Goal: Task Accomplishment & Management: Manage account settings

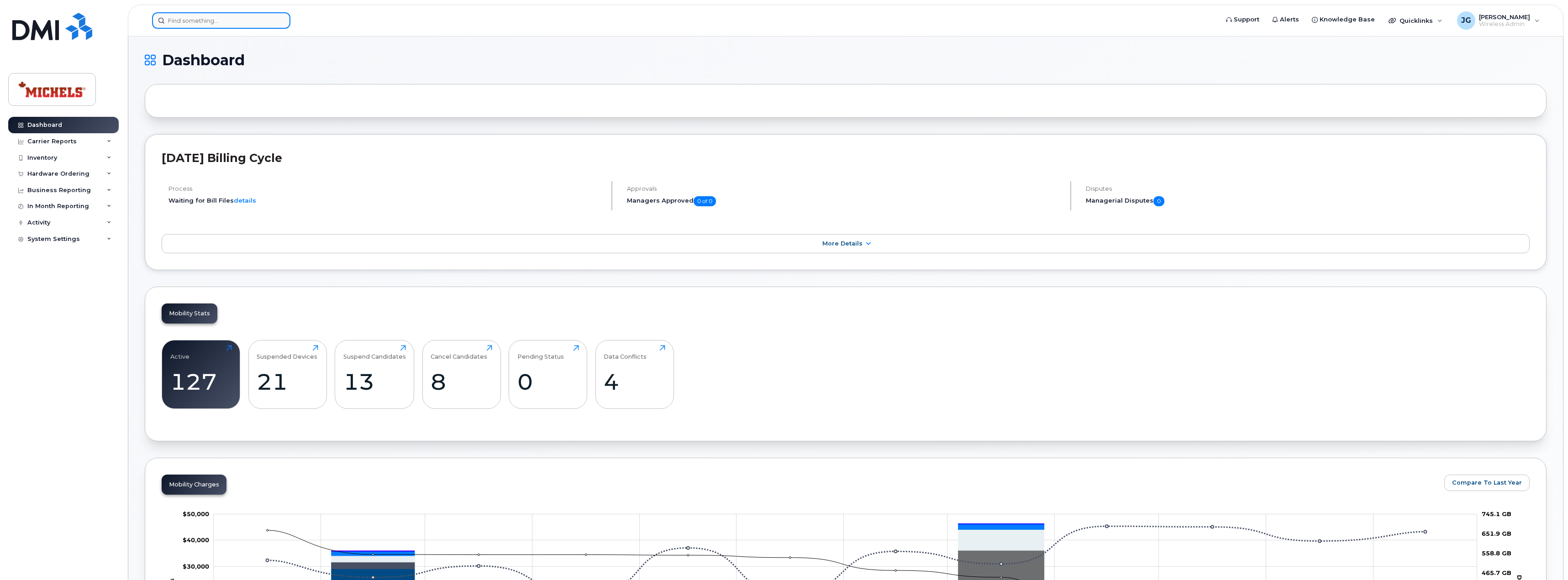
click at [228, 26] on input at bounding box center [221, 20] width 138 height 16
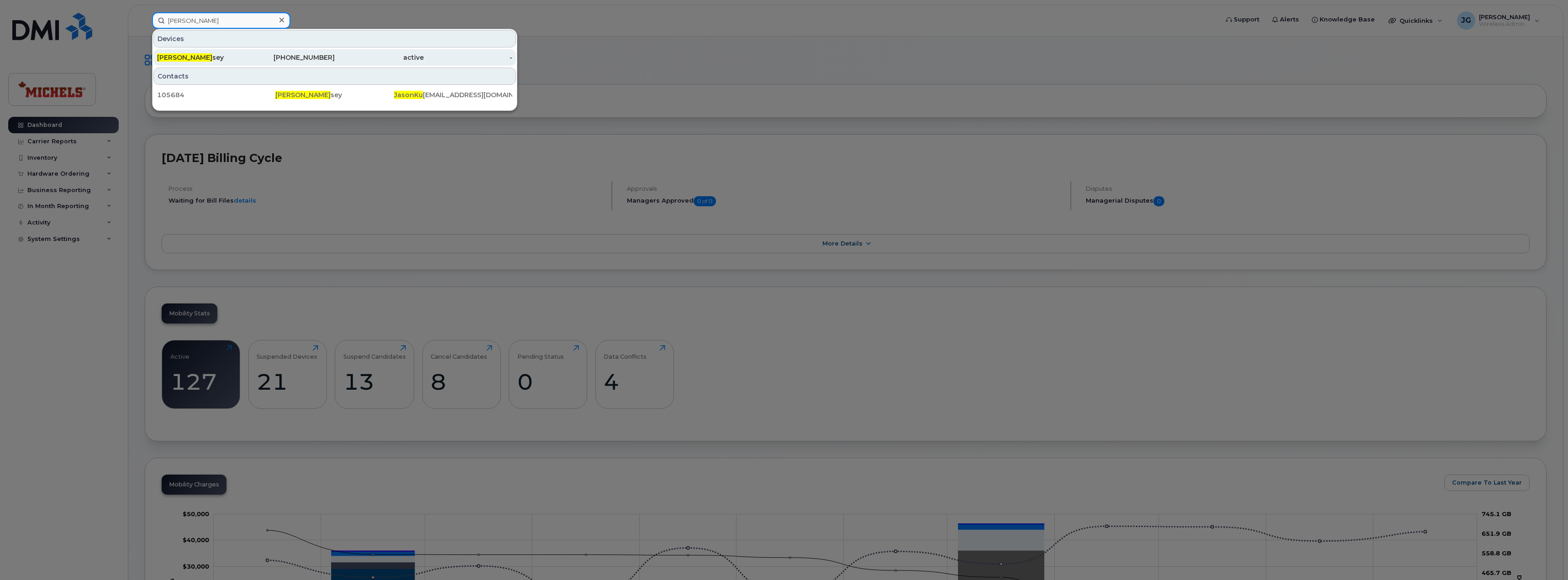
type input "jason ku"
click at [274, 60] on div "780-231-6800" at bounding box center [291, 58] width 89 height 9
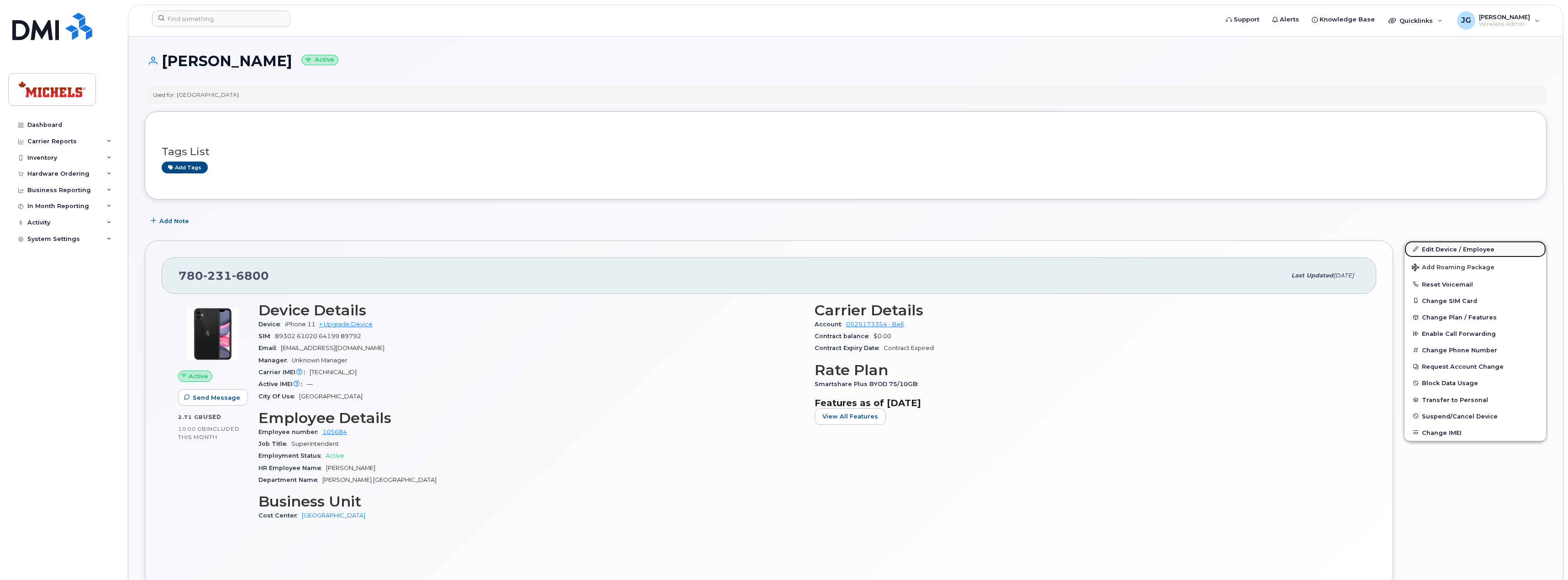
click at [1461, 248] on link "Edit Device / Employee" at bounding box center [1475, 249] width 142 height 16
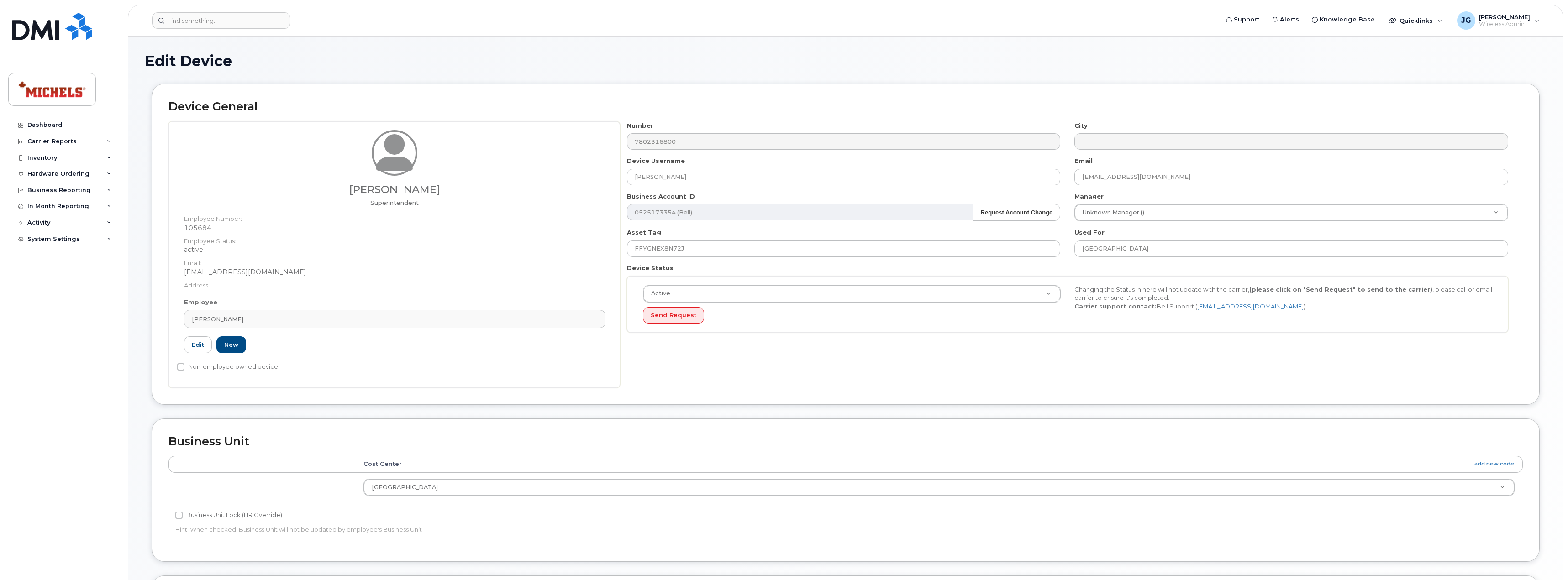
select select "4124804"
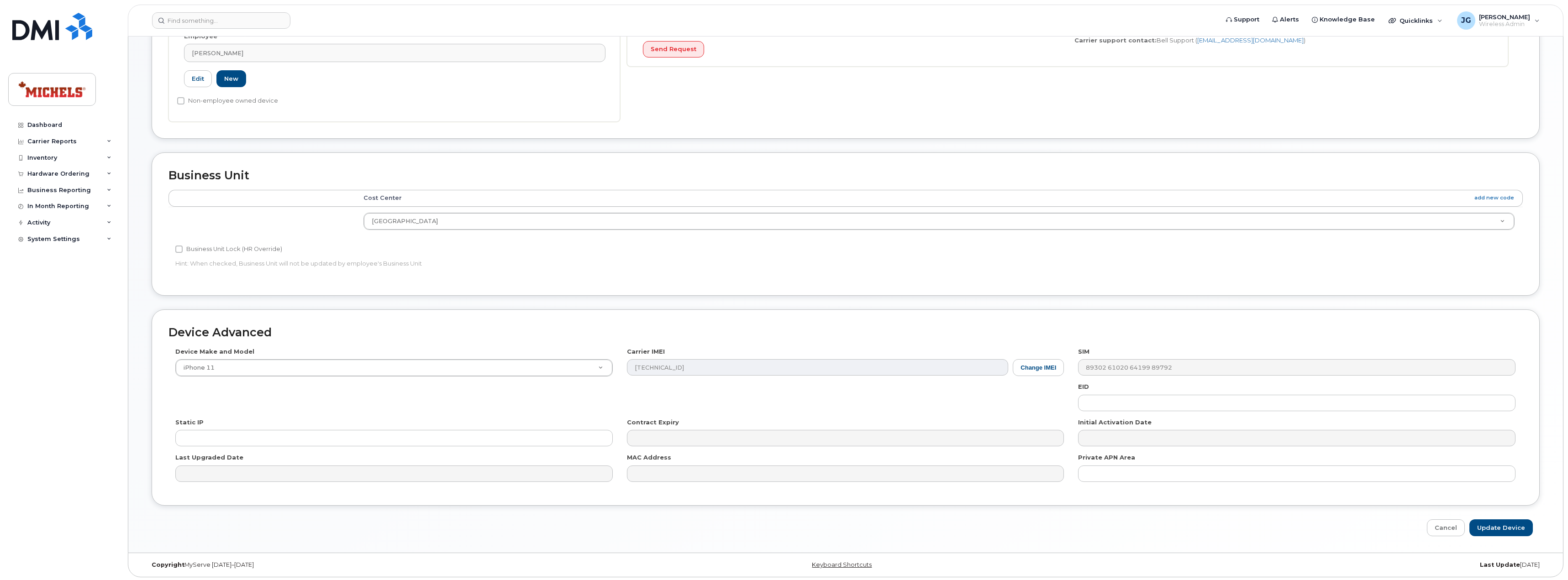
scroll to position [268, 0]
click at [1044, 368] on button "Change IMEI" at bounding box center [1038, 365] width 51 height 17
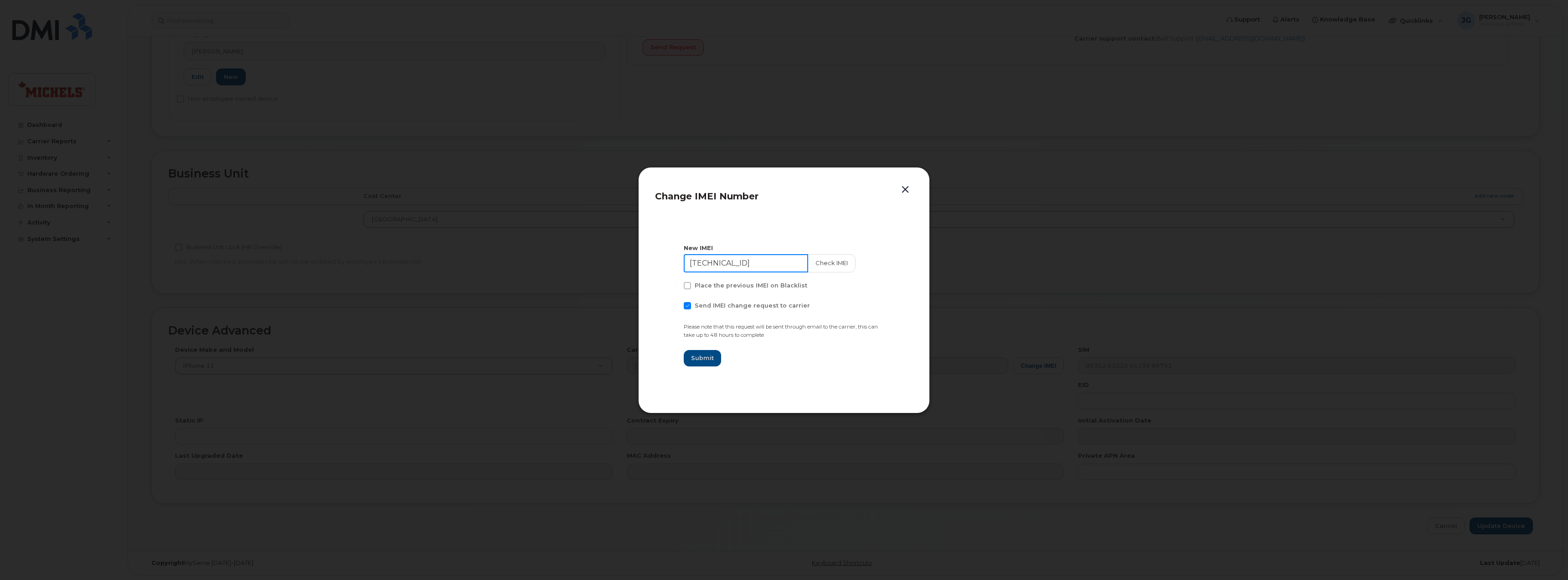
drag, startPoint x: 782, startPoint y: 264, endPoint x: 632, endPoint y: 258, distance: 150.1
click at [632, 258] on div "Change IMEI Number New IMEI 35 032052 403003 6 Check IMEI Place the previous IM…" at bounding box center [784, 290] width 1568 height 580
type input "355694893782970"
click at [826, 261] on button "Check IMEI" at bounding box center [831, 263] width 48 height 18
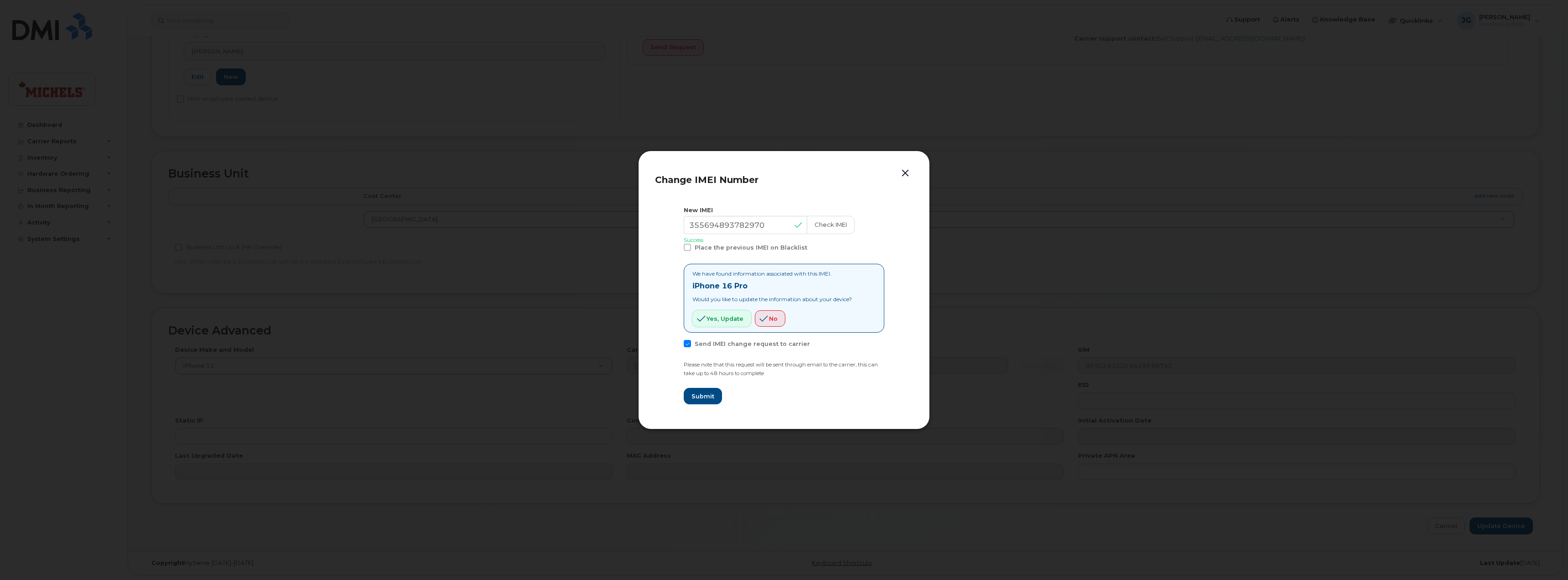
click at [731, 319] on span "Yes, update" at bounding box center [725, 318] width 37 height 8
click at [717, 316] on span "Yes, update" at bounding box center [725, 318] width 37 height 8
click at [705, 401] on button "Submit" at bounding box center [702, 396] width 37 height 16
type input "355694893782970"
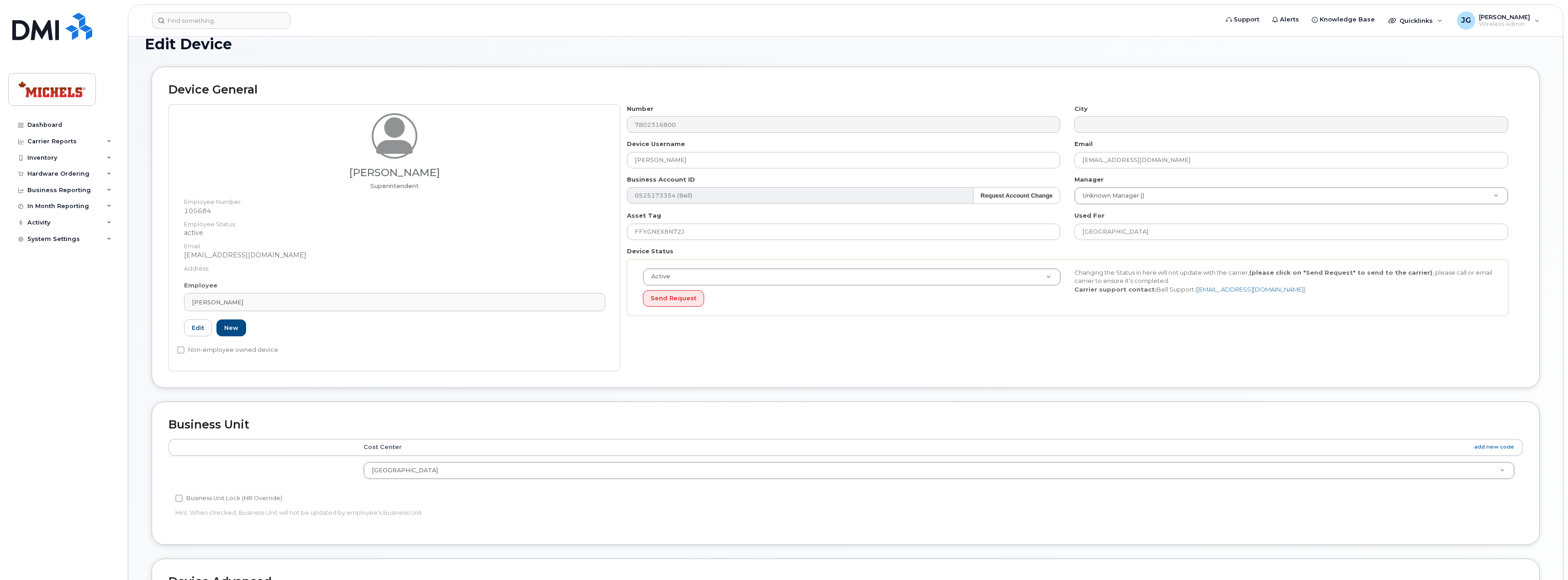
scroll to position [0, 0]
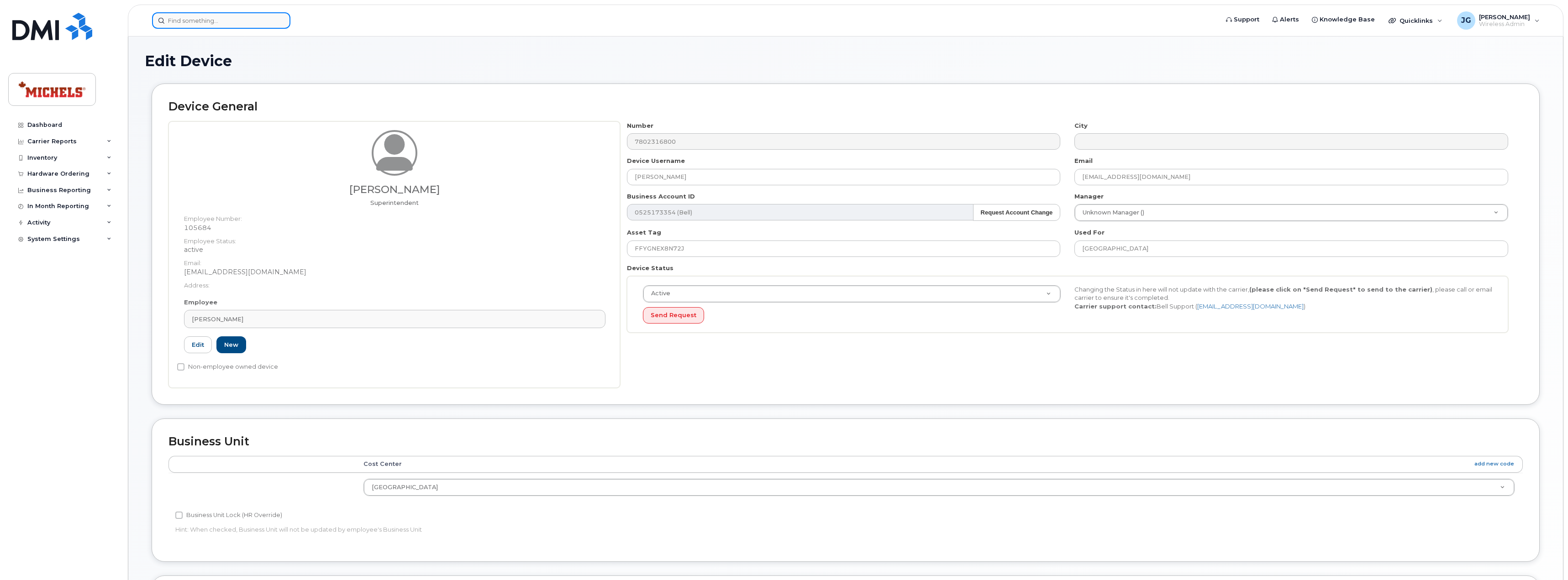
click at [188, 24] on input at bounding box center [221, 20] width 138 height 16
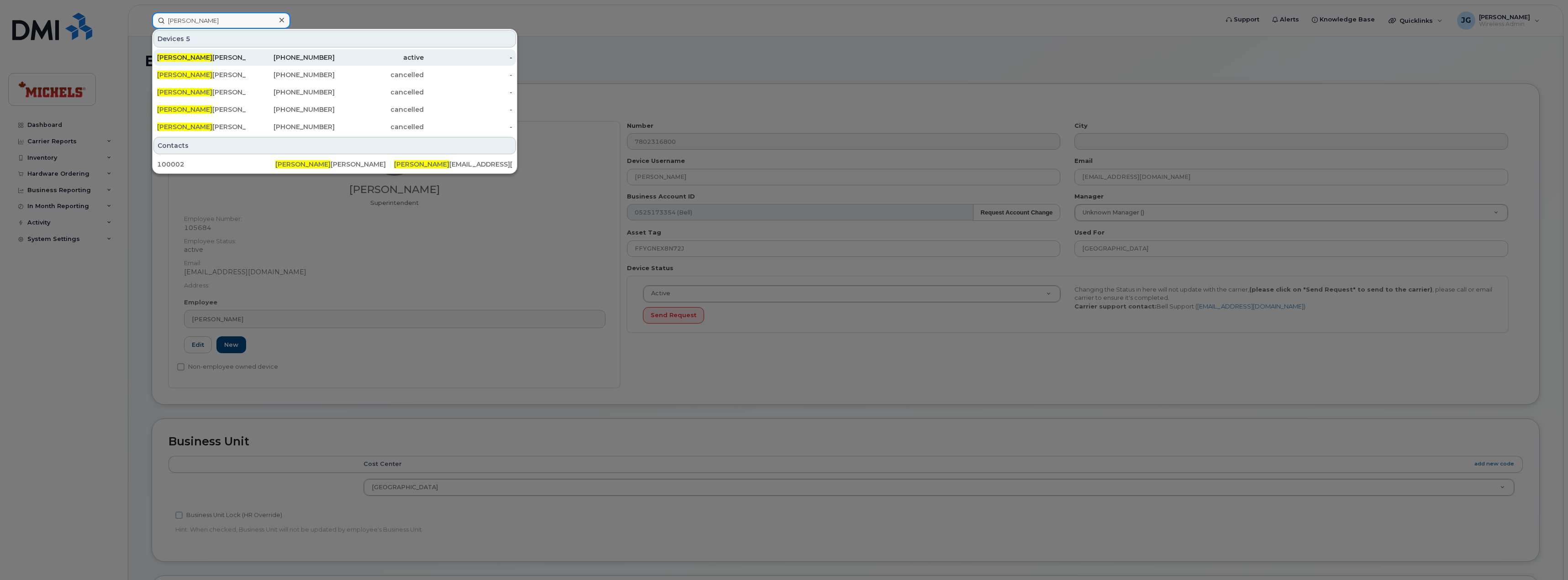
type input "larry"
click at [221, 61] on div "Larry Millichamp" at bounding box center [202, 58] width 89 height 9
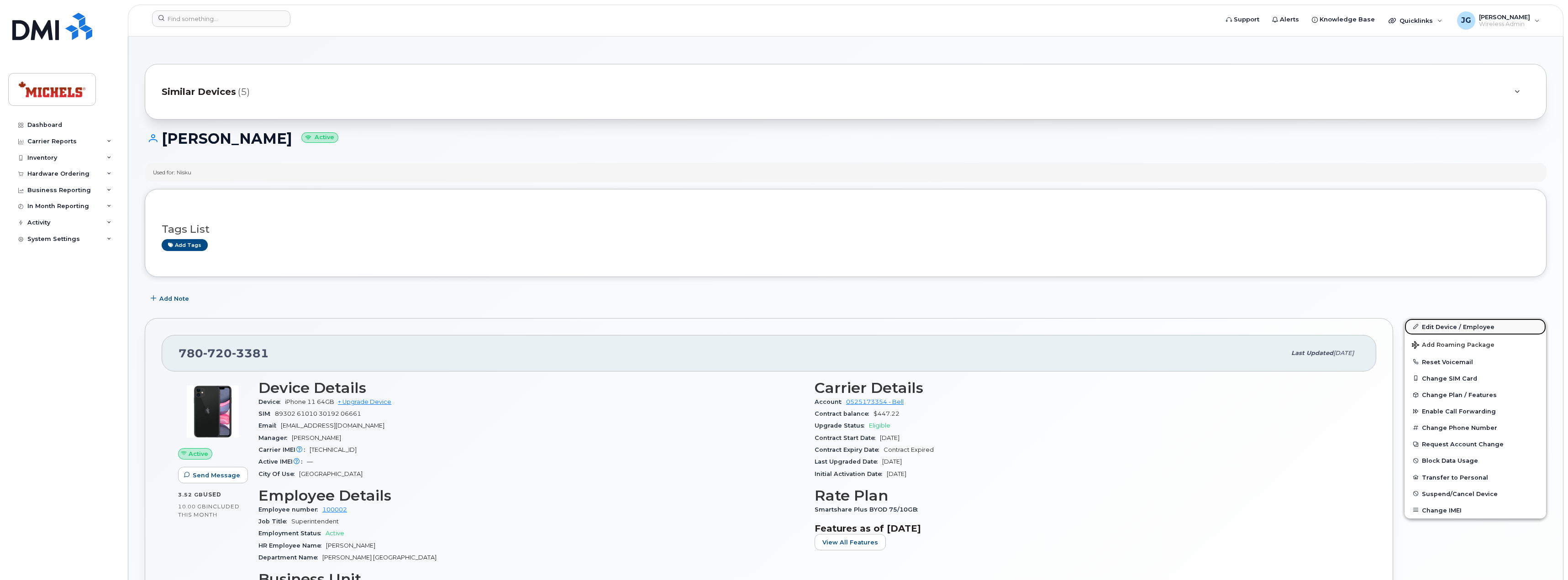
click at [1446, 323] on link "Edit Device / Employee" at bounding box center [1475, 326] width 142 height 16
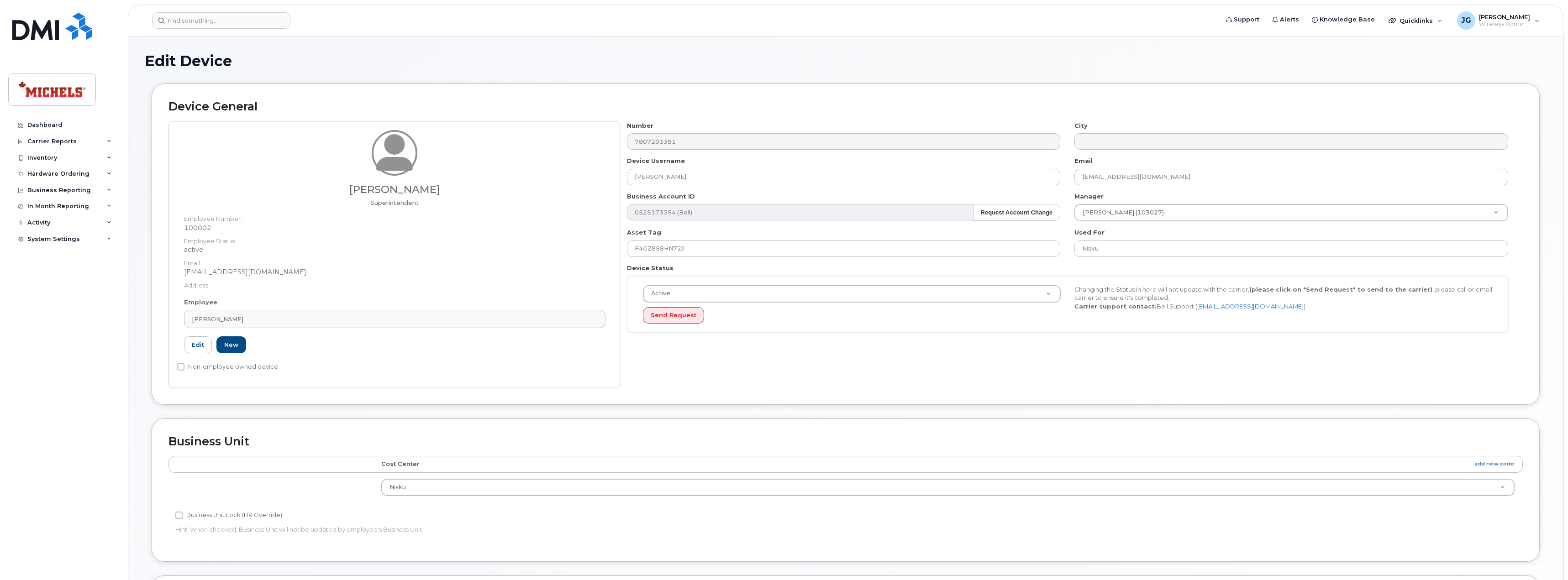
select select "89838"
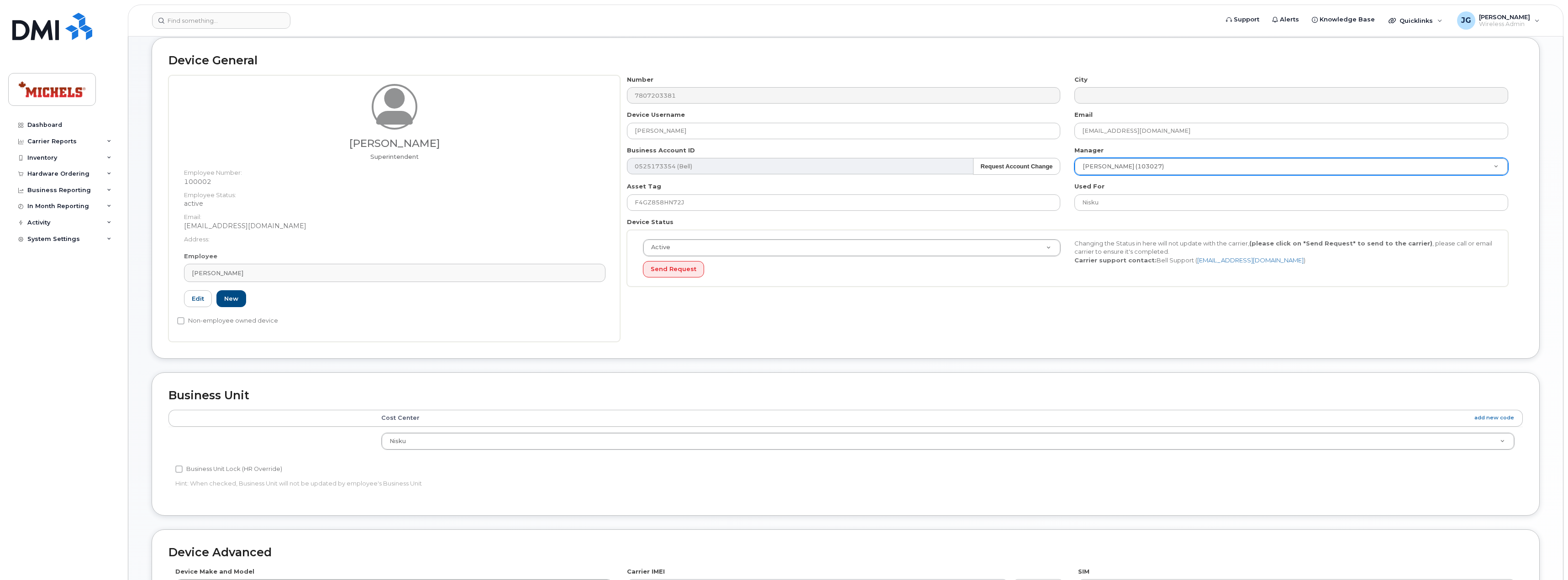
scroll to position [46, 0]
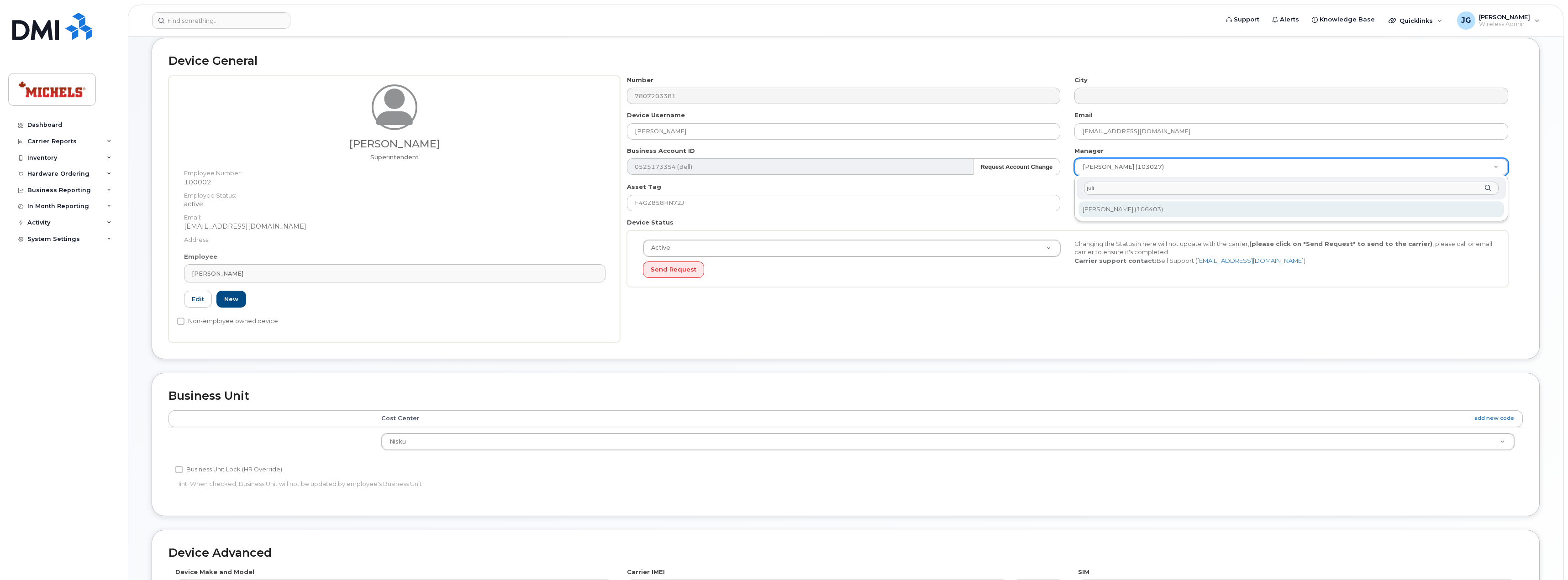
type input "juli"
type input "1543350"
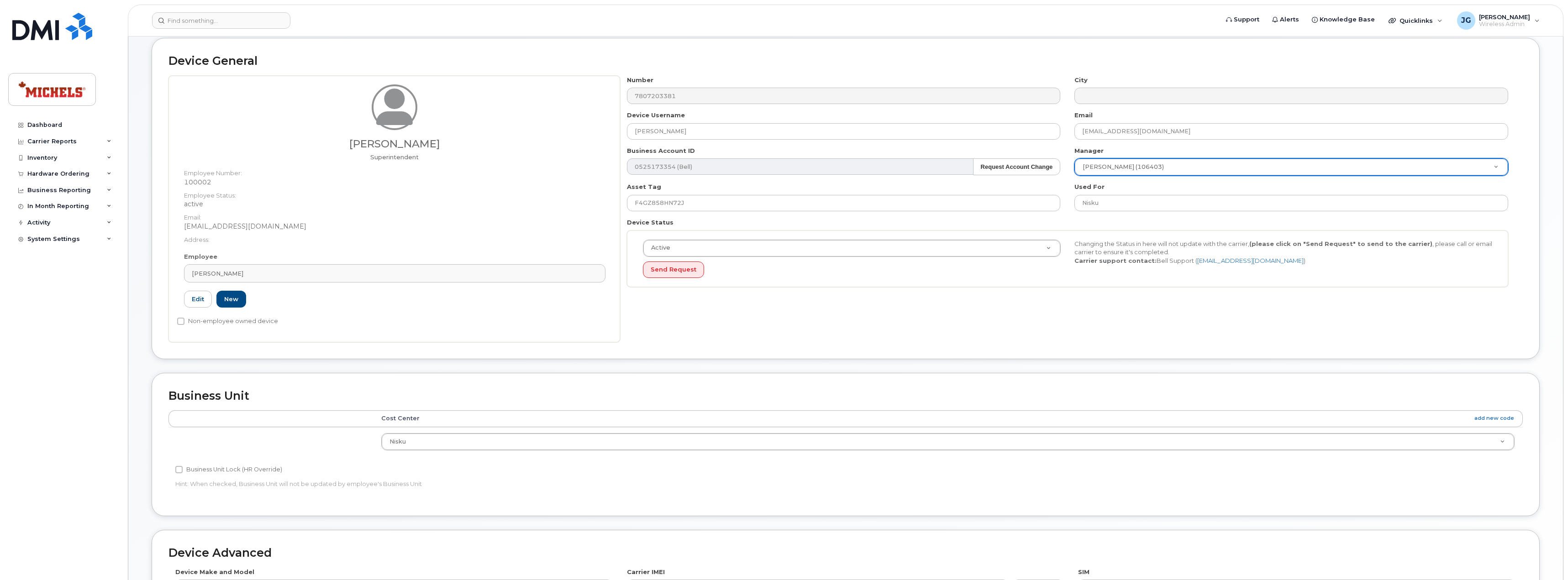
click at [1132, 332] on div "Number 7807203381 City Device Username Larry Millichamp Email larrymillichamp@m…" at bounding box center [1071, 209] width 903 height 266
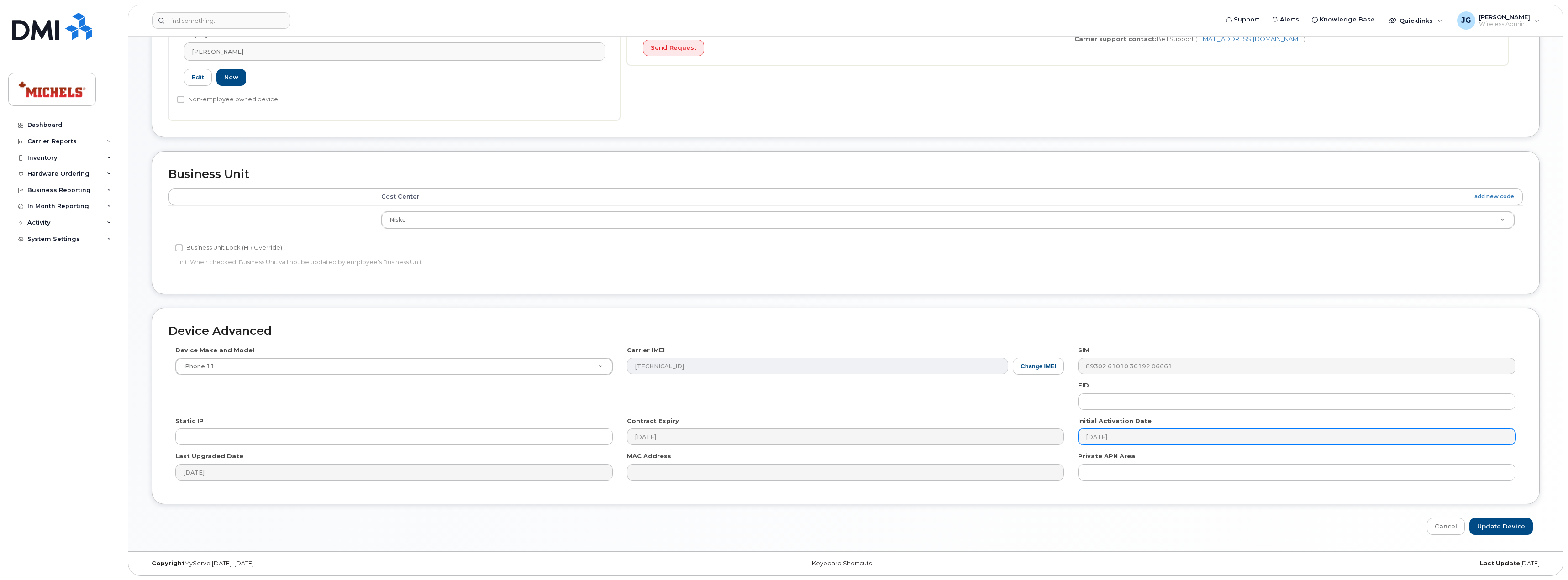
scroll to position [268, 0]
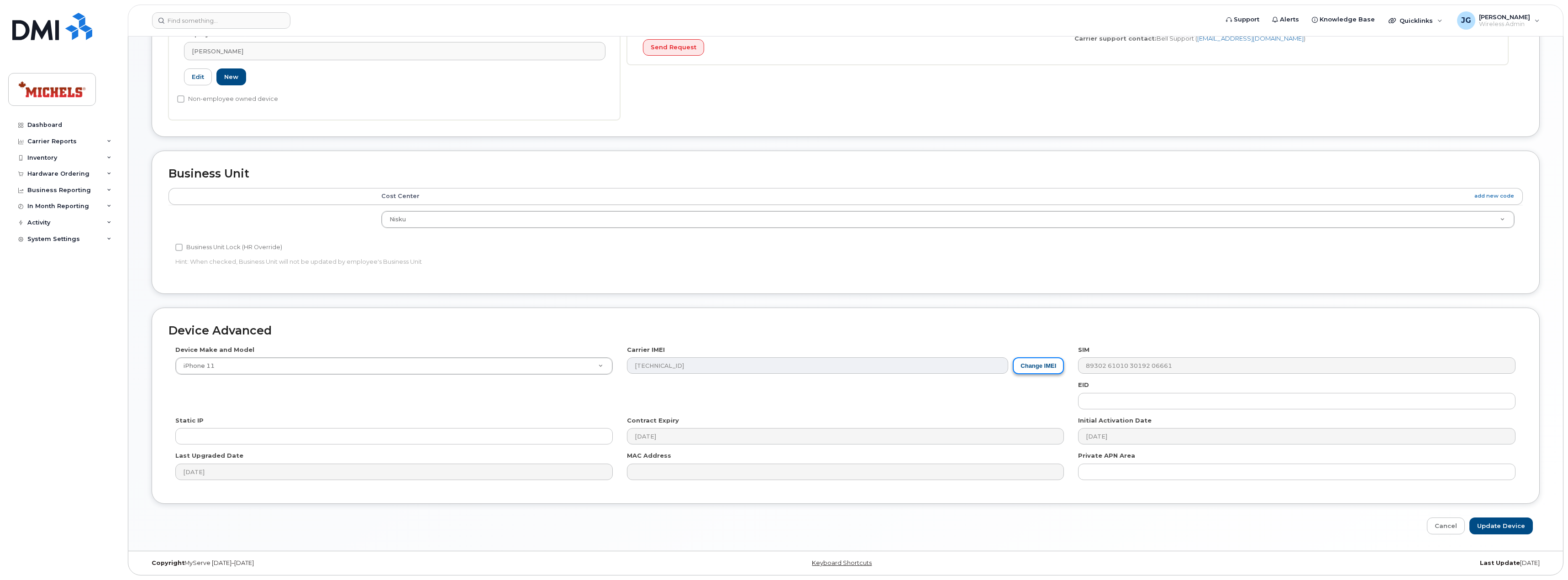
click at [1044, 367] on button "Change IMEI" at bounding box center [1038, 365] width 51 height 17
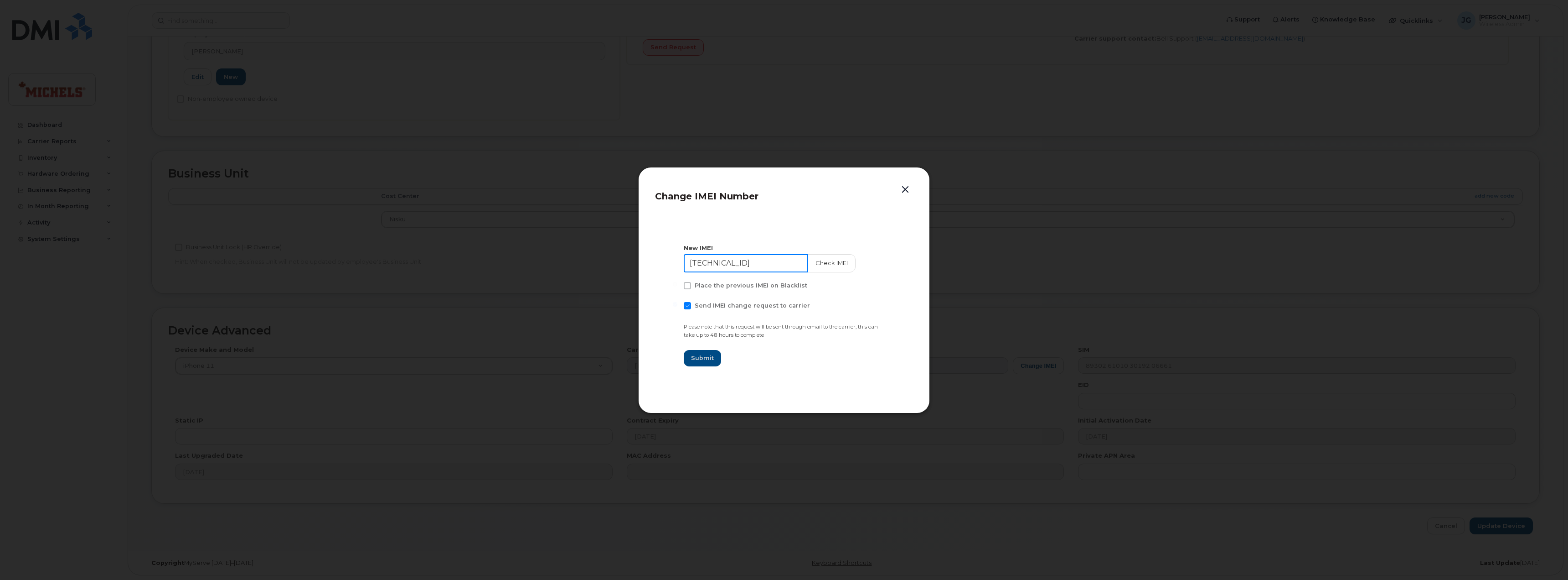
drag, startPoint x: 789, startPoint y: 259, endPoint x: 645, endPoint y: 260, distance: 144.0
click at [645, 260] on div "Change IMEI Number New IMEI 35 398610 040636 5 Check IMEI Place the previous IM…" at bounding box center [784, 290] width 292 height 246
type input "350461074480450"
click at [820, 266] on button "Check IMEI" at bounding box center [831, 263] width 48 height 18
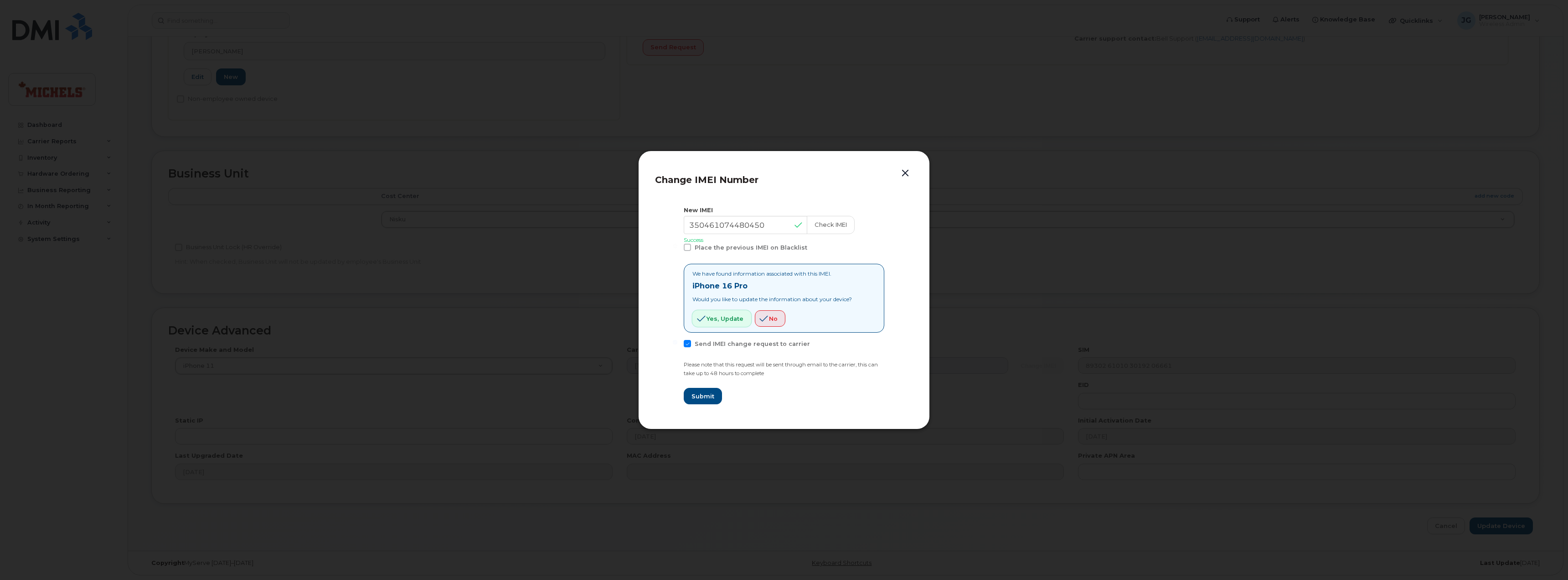
click at [728, 324] on button "Yes, update" at bounding box center [722, 318] width 59 height 16
click at [705, 398] on span "Submit" at bounding box center [702, 396] width 23 height 8
type input "350461074480450"
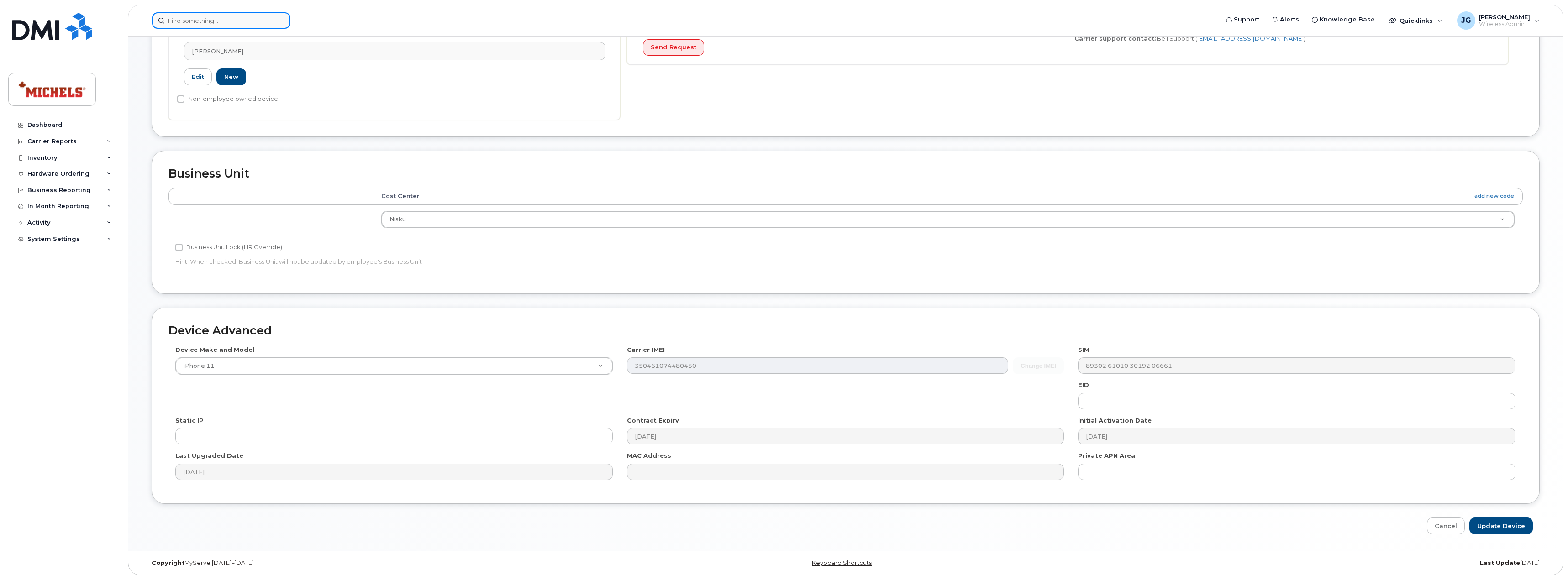
click at [201, 21] on input at bounding box center [221, 20] width 138 height 16
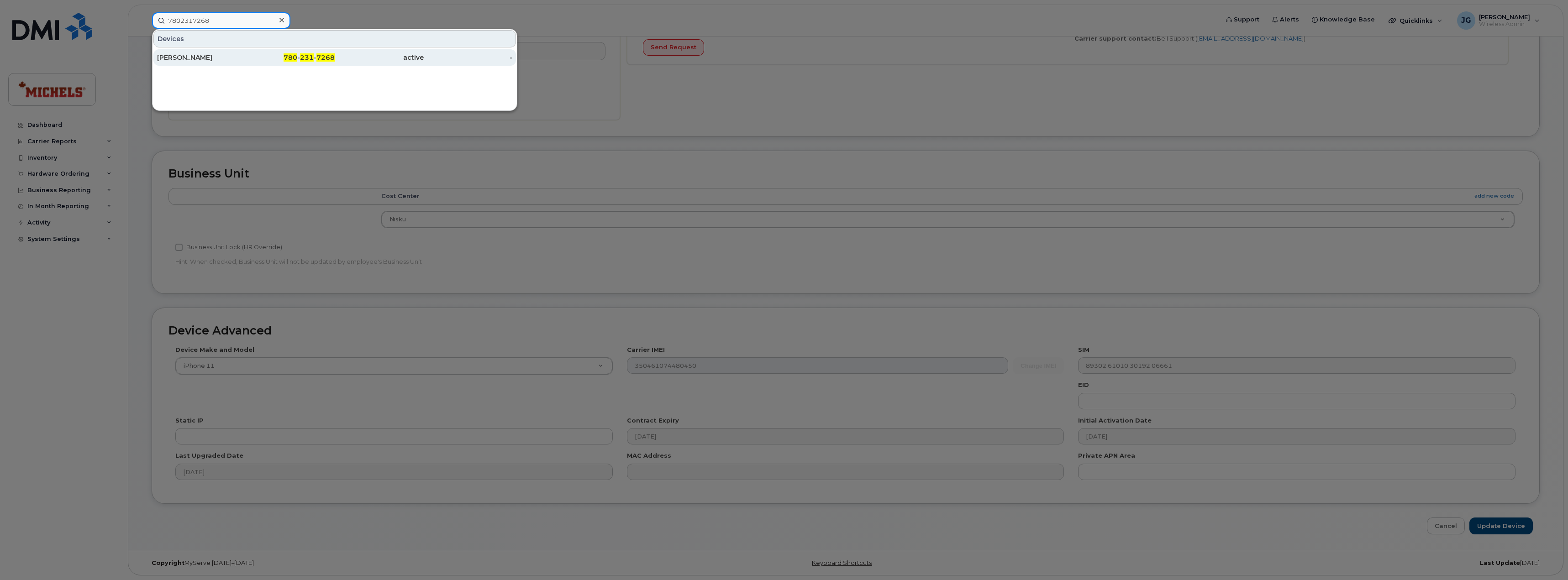
type input "7802317268"
click at [202, 54] on div "Ryan Oakley" at bounding box center [202, 58] width 89 height 9
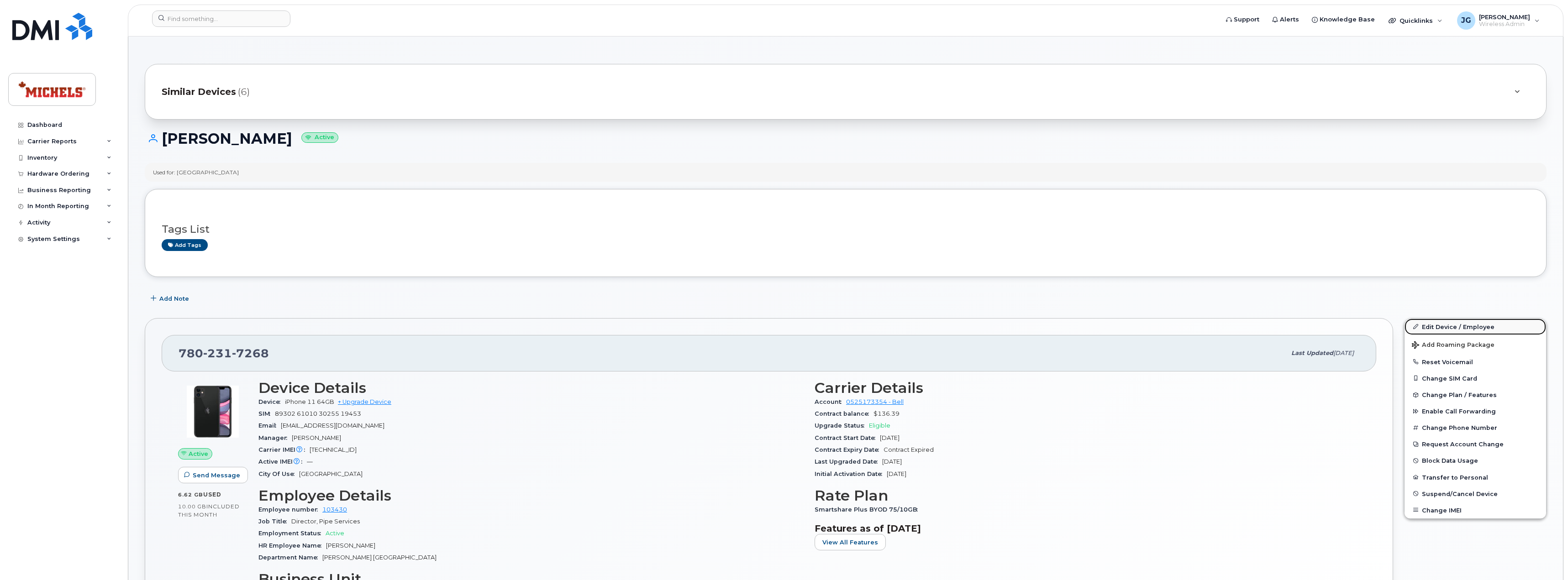
click at [1468, 325] on link "Edit Device / Employee" at bounding box center [1475, 326] width 142 height 16
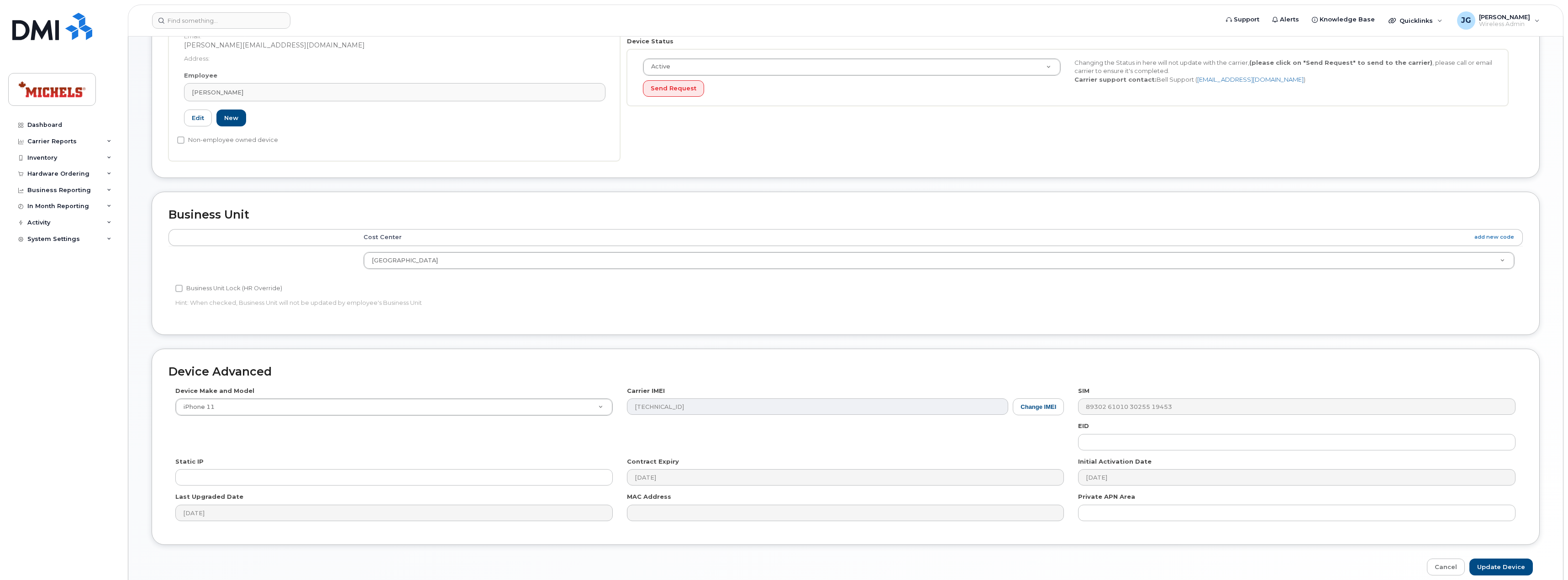
scroll to position [228, 0]
click at [1046, 409] on button "Change IMEI" at bounding box center [1038, 405] width 51 height 17
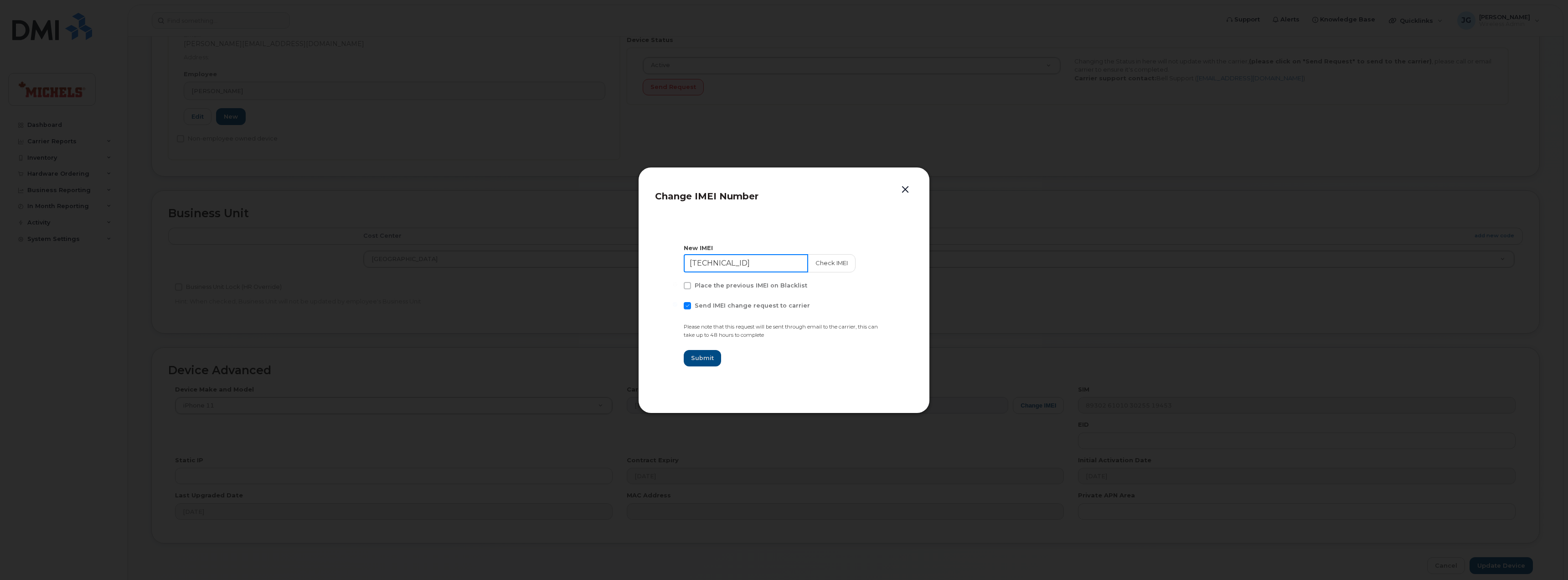
click at [646, 263] on div "Change IMEI Number New IMEI 35 396910 340239 1 Check IMEI Place the previous IM…" at bounding box center [784, 290] width 292 height 246
type input "355694898457255"
click at [832, 261] on button "Check IMEI" at bounding box center [831, 263] width 48 height 18
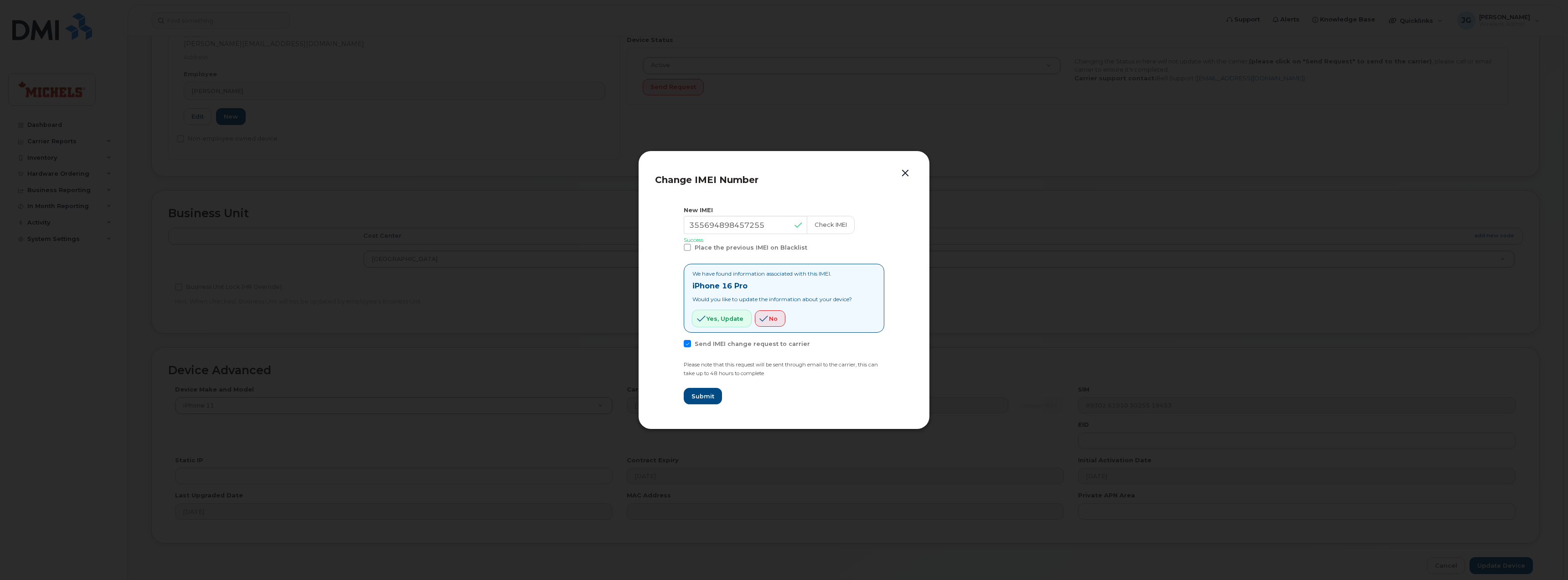
click at [707, 318] on span "Yes, update" at bounding box center [725, 318] width 37 height 8
click at [699, 396] on span "Submit" at bounding box center [702, 396] width 23 height 8
type input "355694898457255"
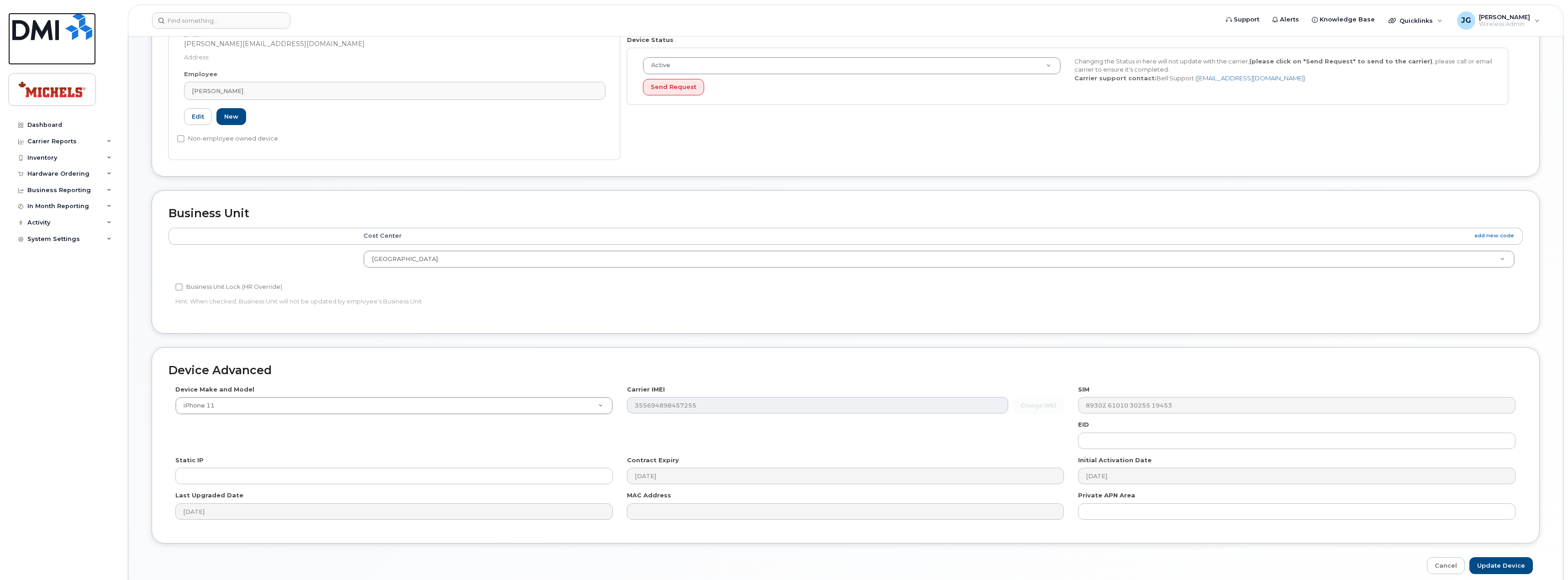
click at [35, 30] on img at bounding box center [52, 27] width 80 height 27
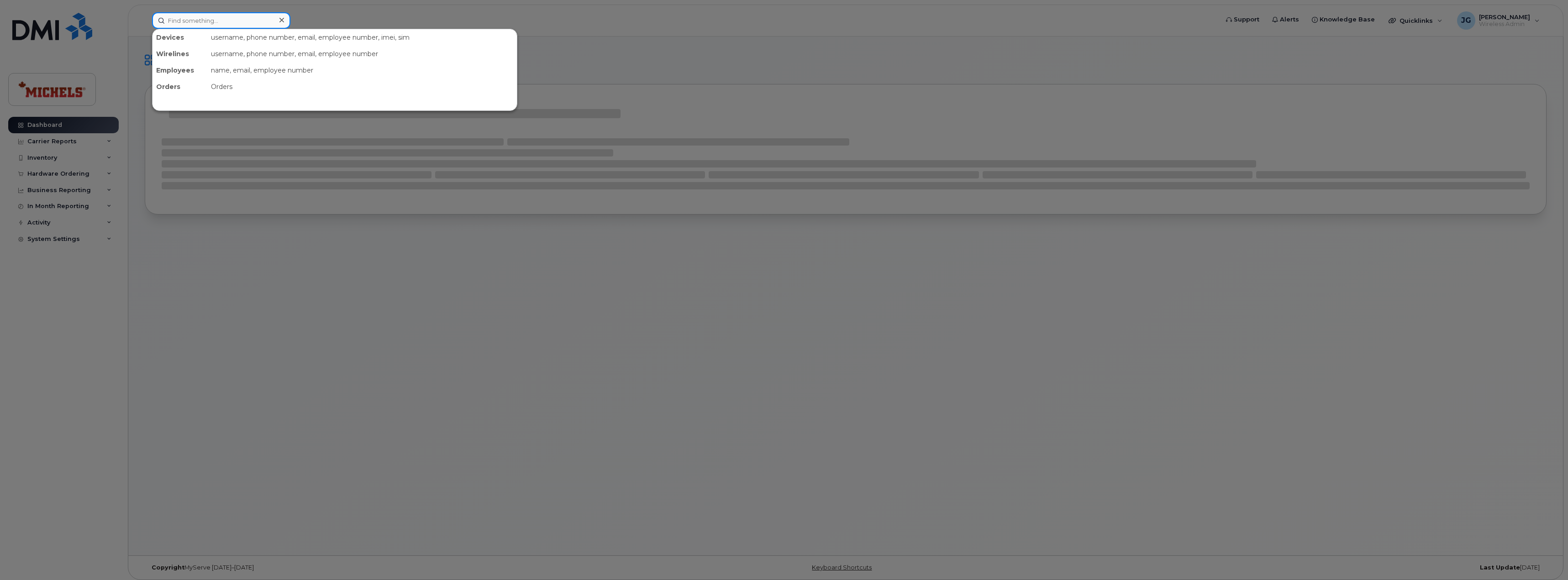
click at [219, 23] on input at bounding box center [221, 20] width 138 height 16
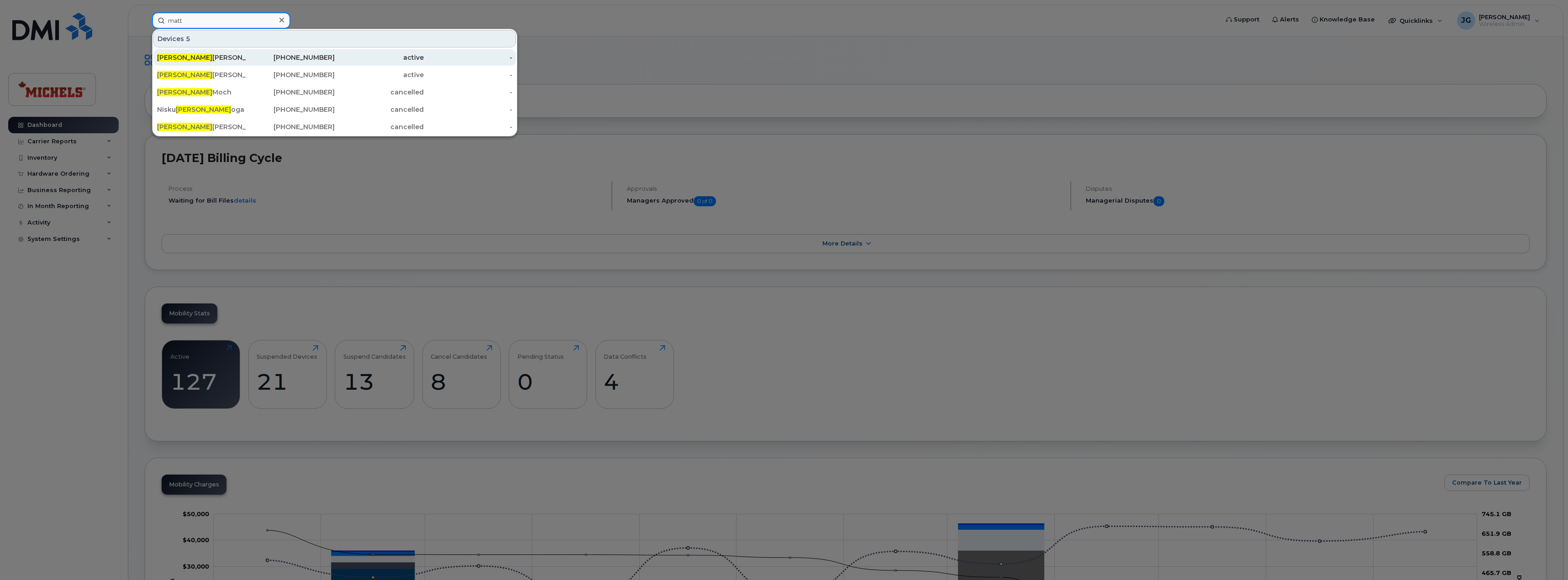
type input "matt"
click at [226, 61] on div "Matt Mitchell" at bounding box center [202, 58] width 89 height 9
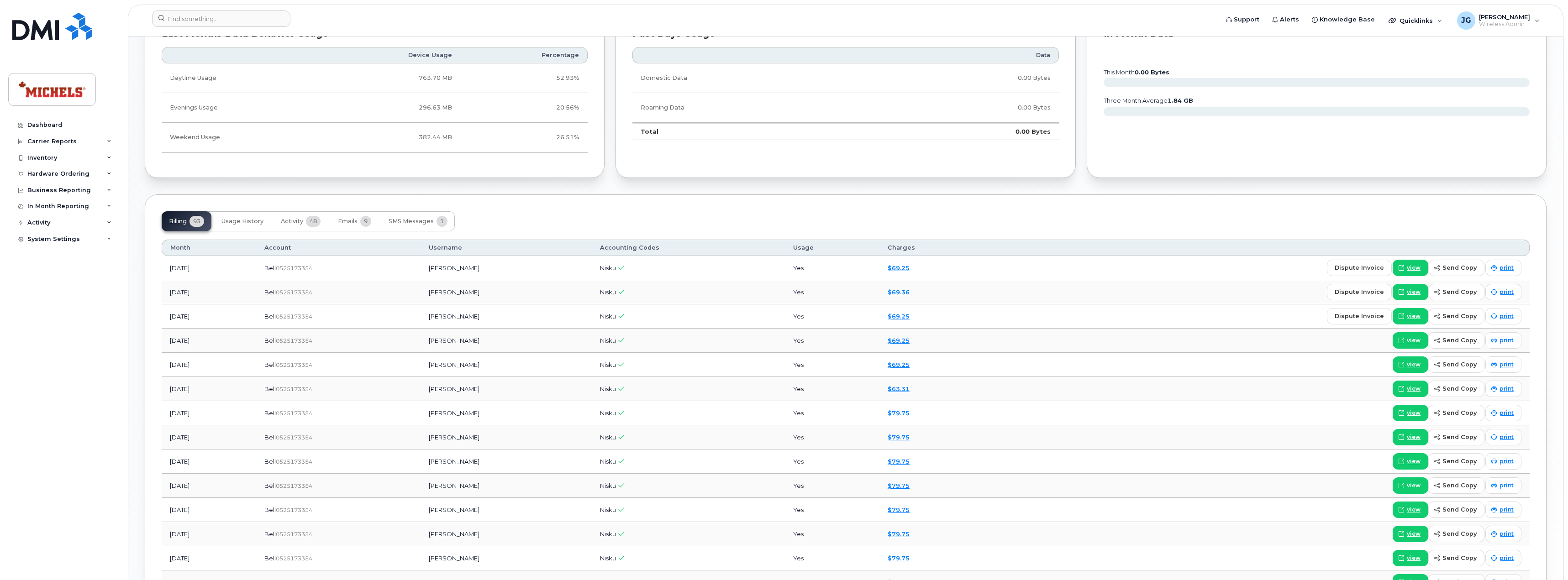
scroll to position [639, 0]
click at [351, 220] on span "Emails" at bounding box center [348, 220] width 19 height 7
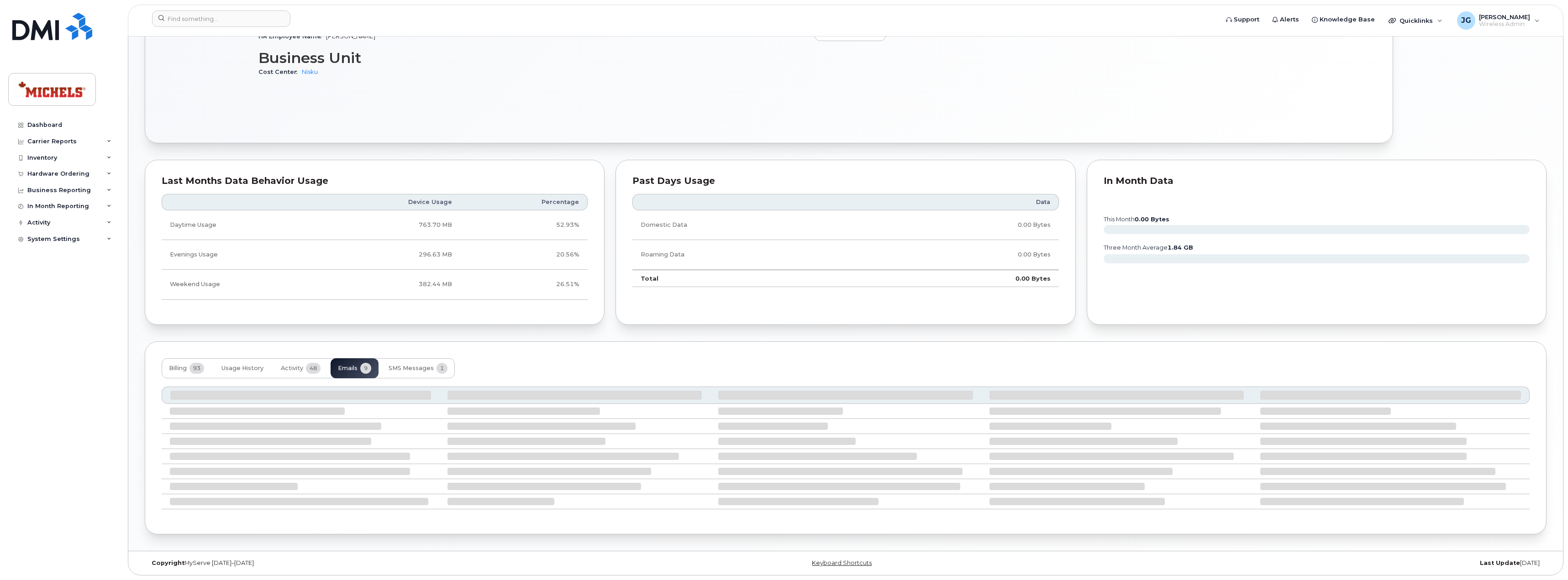
scroll to position [531, 0]
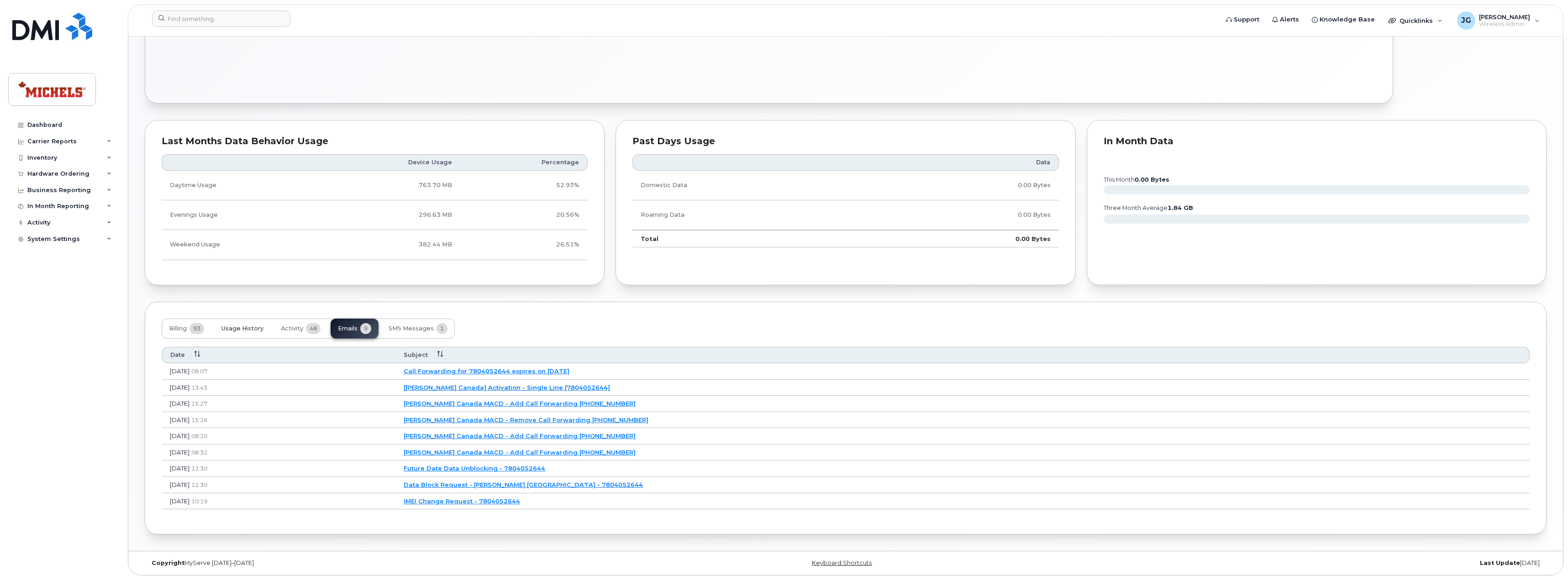
click at [247, 332] on button "Usage History" at bounding box center [242, 328] width 56 height 20
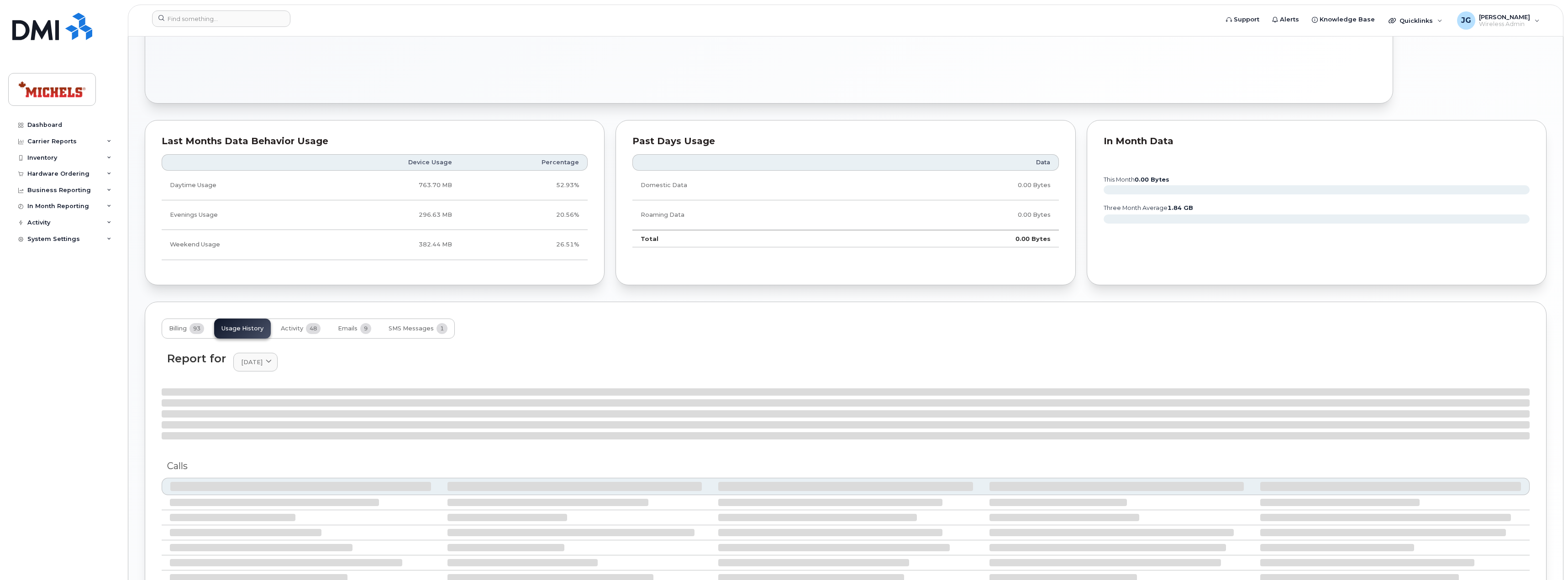
click at [286, 450] on div "Report for September 2025 2025 September August July June May April March Febru…" at bounding box center [846, 473] width 1368 height 254
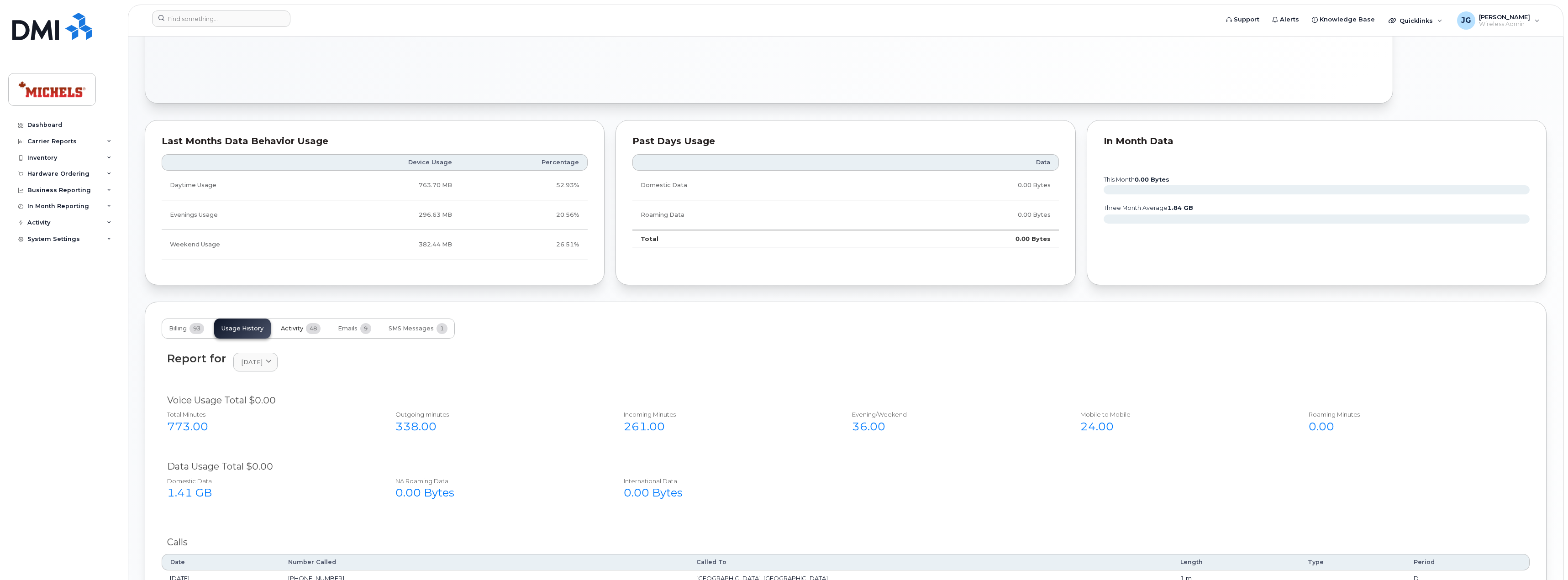
click at [306, 332] on button "Activity 48" at bounding box center [301, 328] width 54 height 20
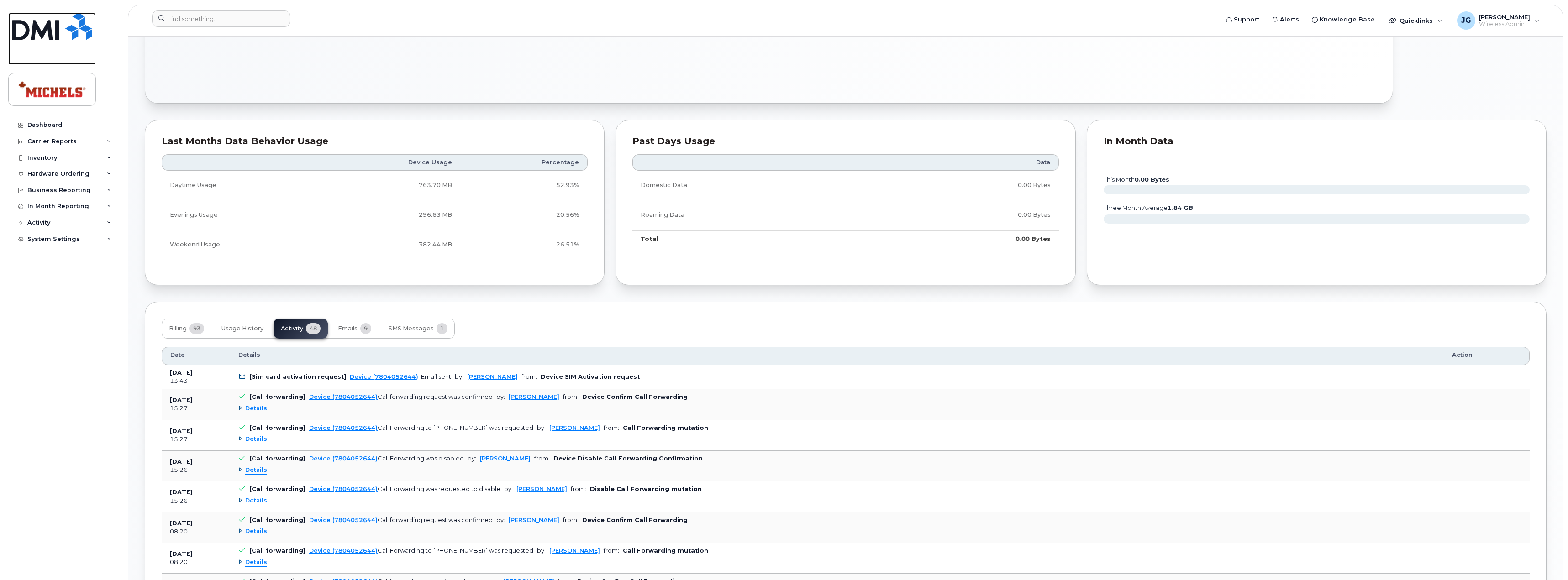
click at [35, 30] on img at bounding box center [52, 27] width 80 height 27
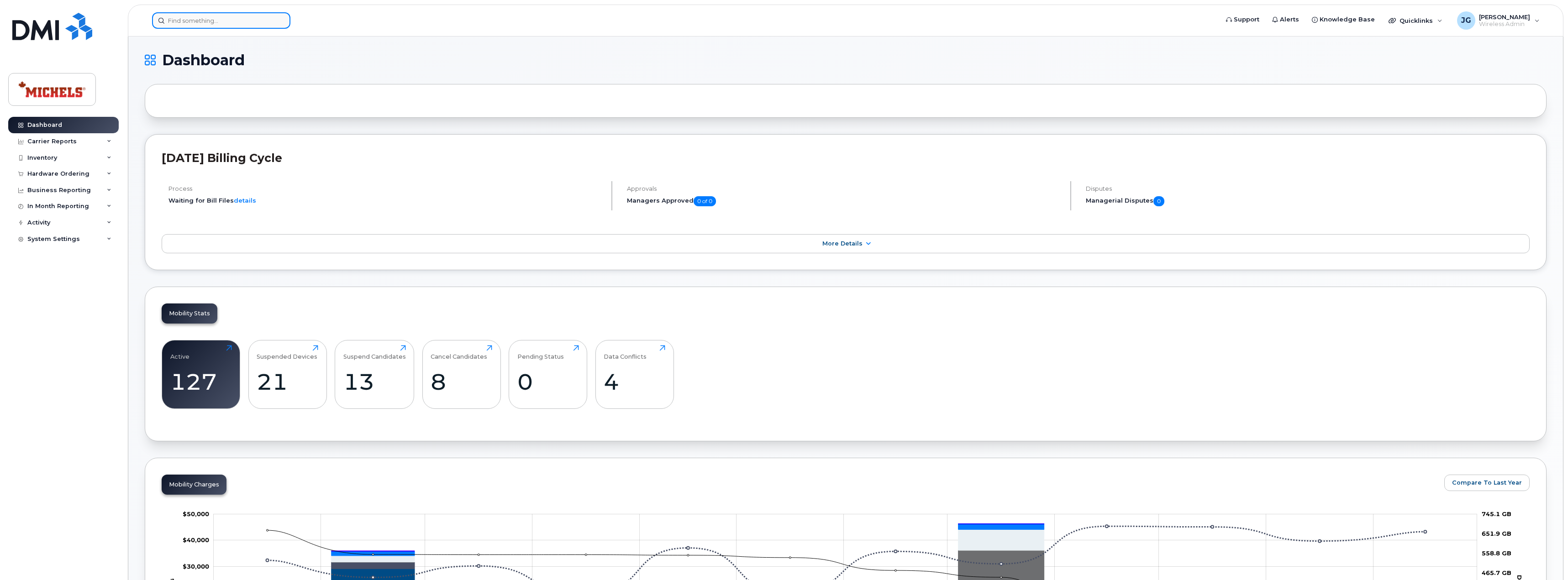
click at [212, 20] on input at bounding box center [221, 20] width 138 height 16
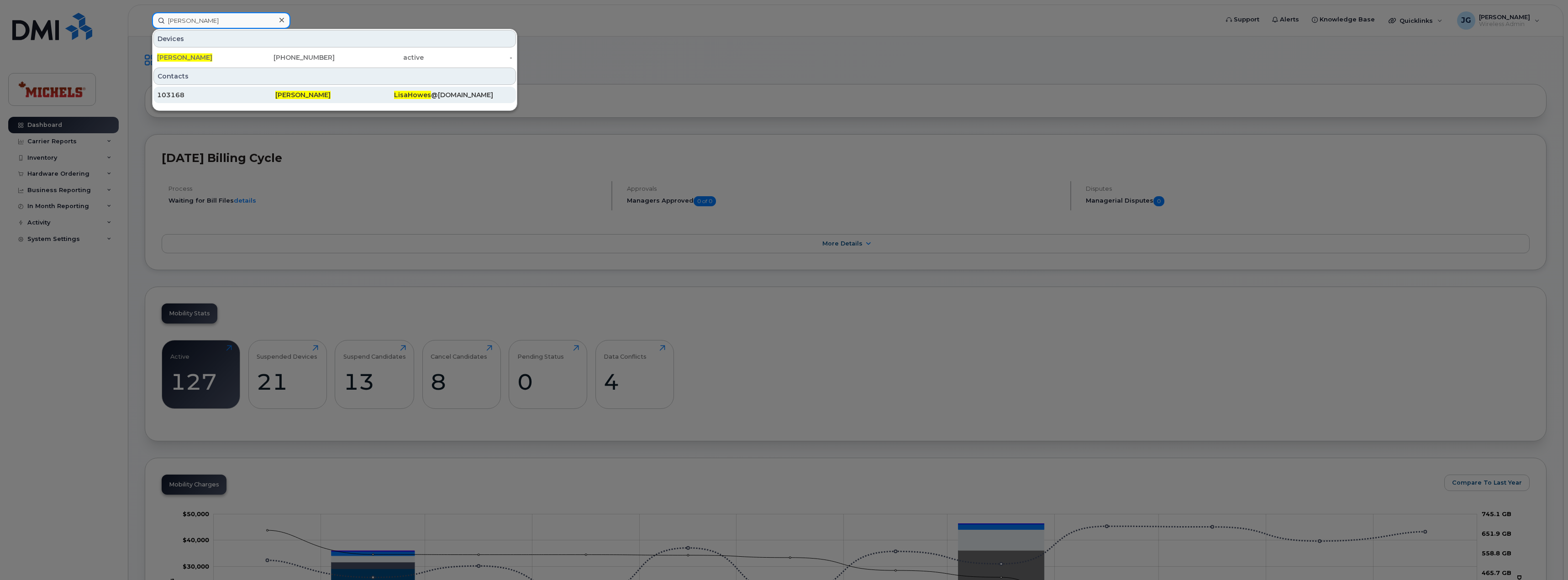
type input "lisa howes"
click at [242, 92] on div "103168" at bounding box center [216, 95] width 118 height 9
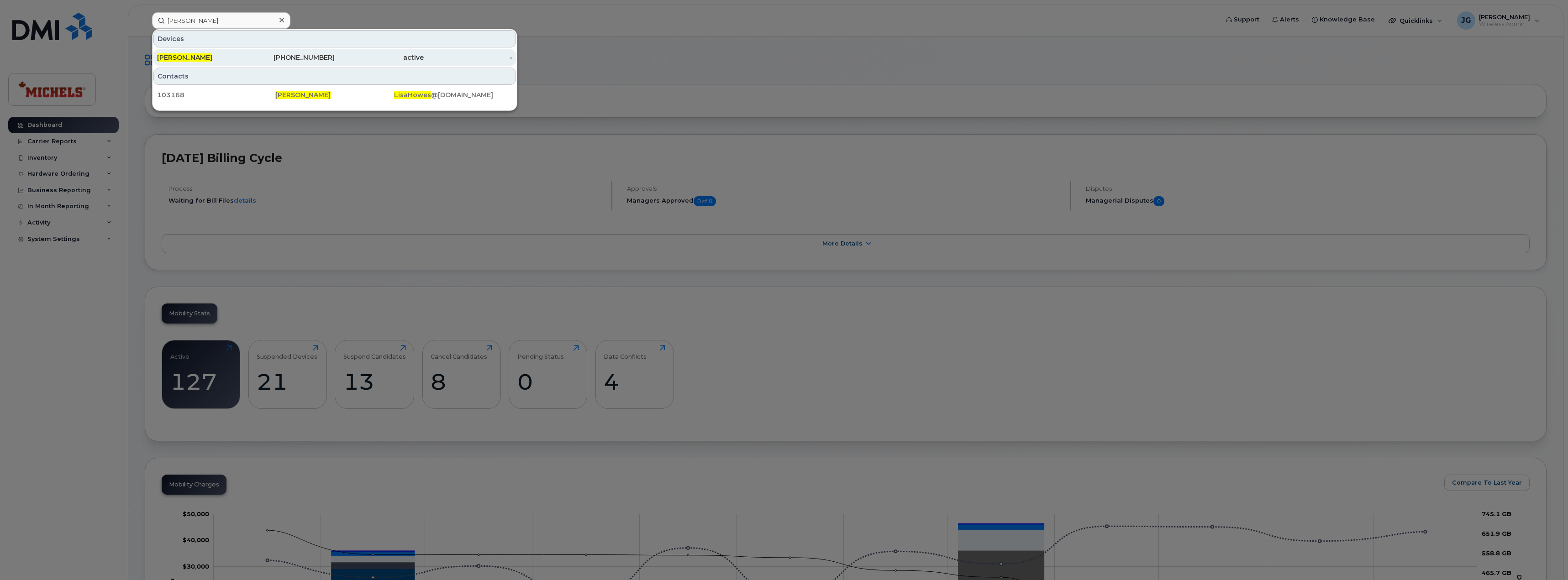
click at [248, 58] on div "[PHONE_NUMBER]" at bounding box center [291, 58] width 89 height 9
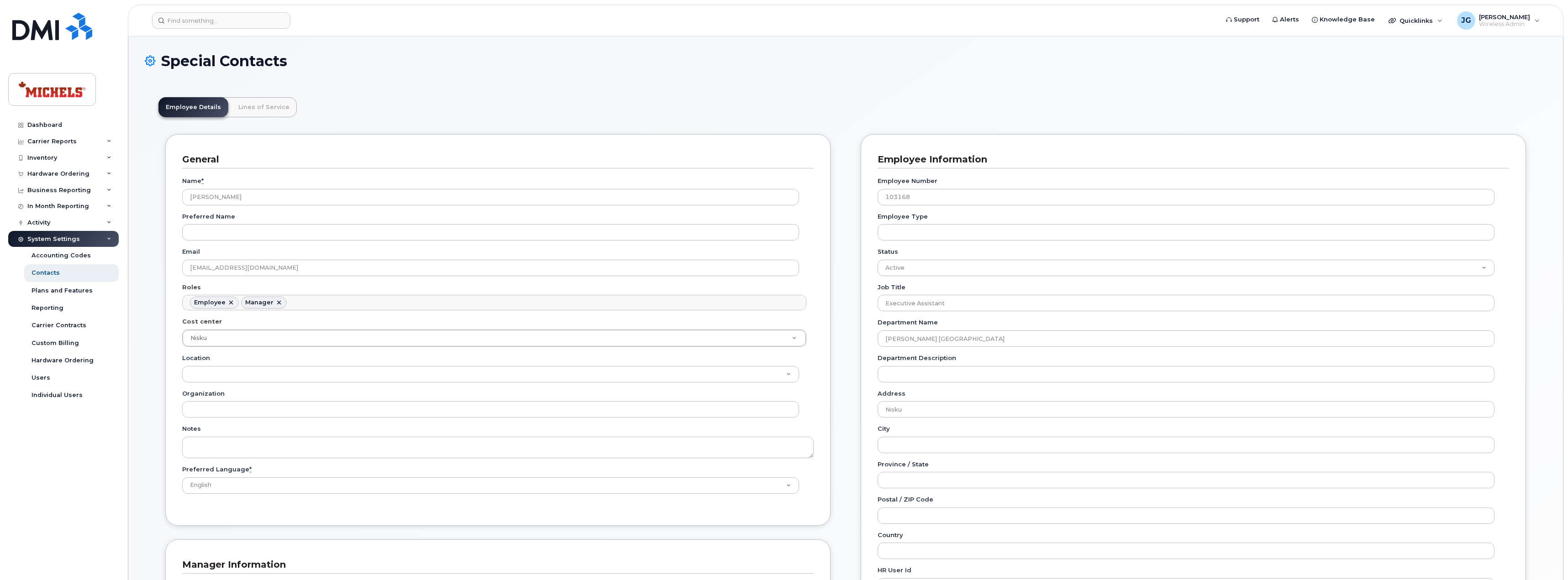
scroll to position [27, 0]
drag, startPoint x: 596, startPoint y: 91, endPoint x: 590, endPoint y: 90, distance: 6.1
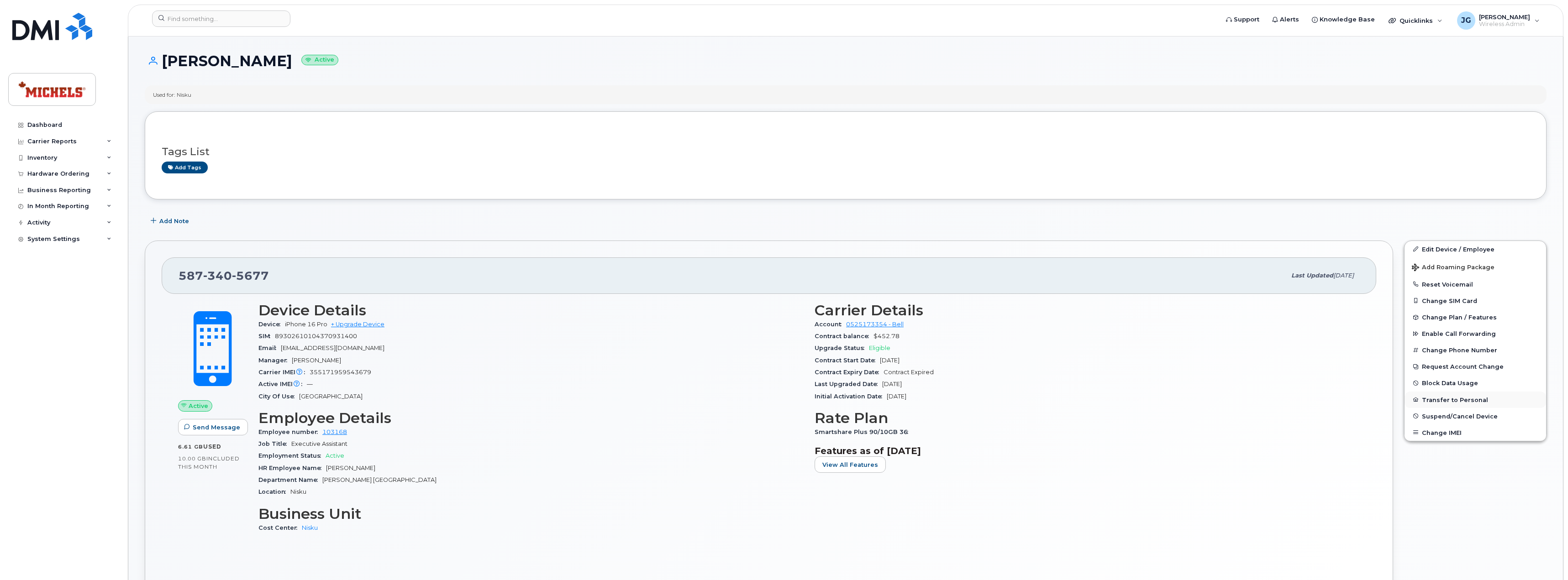
click at [1460, 400] on button "Transfer to Personal" at bounding box center [1475, 399] width 142 height 16
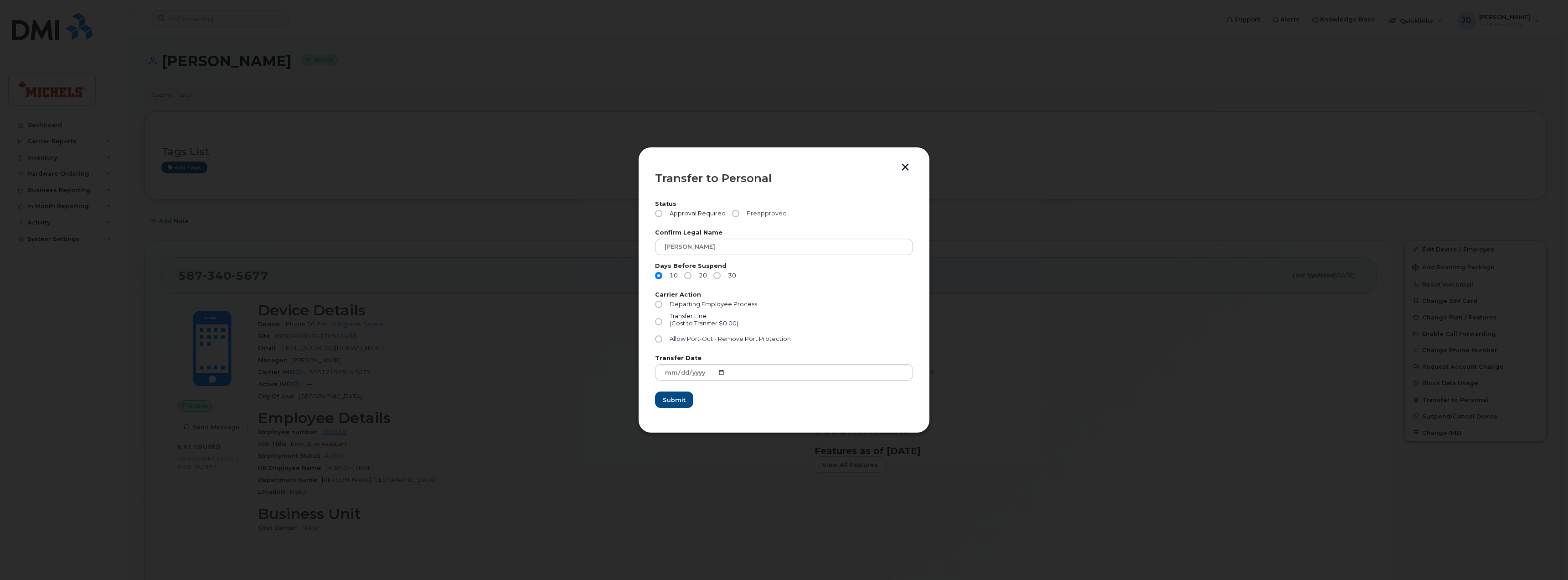
click at [735, 217] on input "Preapproved" at bounding box center [735, 213] width 7 height 7
radio input "true"
click at [716, 277] on input "30" at bounding box center [716, 275] width 7 height 7
radio input "true"
click at [660, 338] on input "Allow Port-Out - Remove Port Protection" at bounding box center [658, 339] width 7 height 7
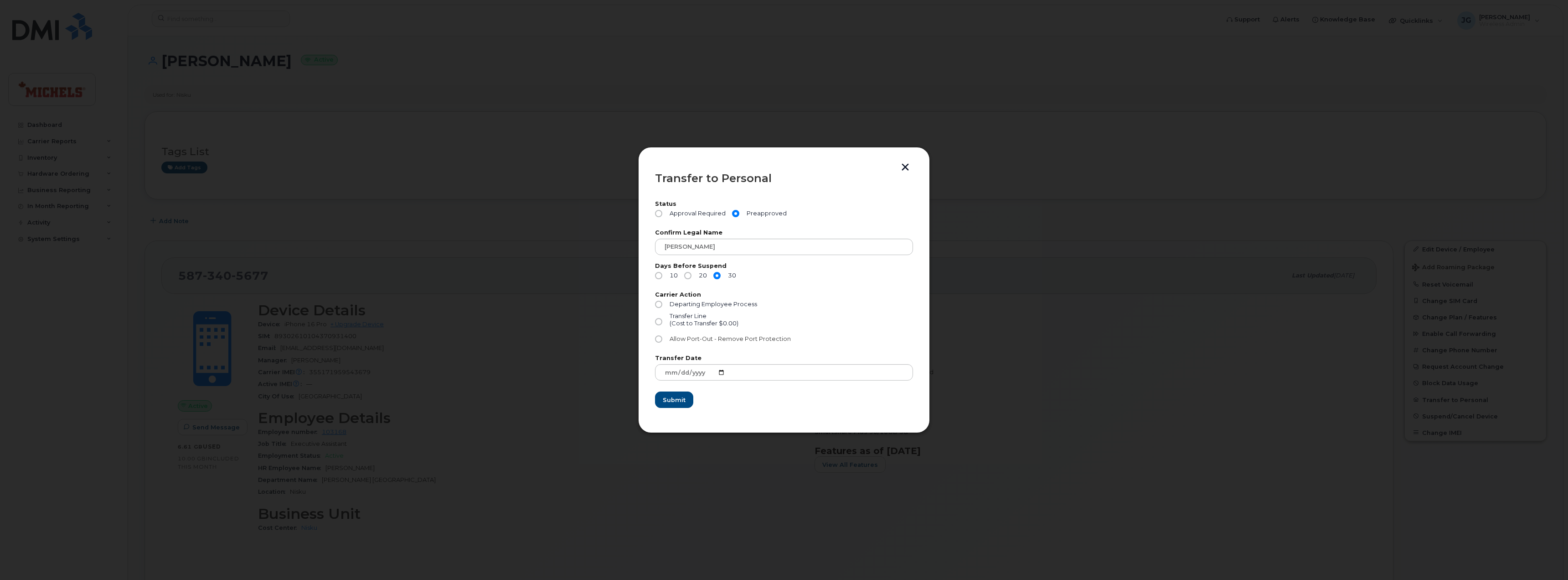
radio input "true"
click at [664, 401] on span "Submit" at bounding box center [673, 400] width 23 height 8
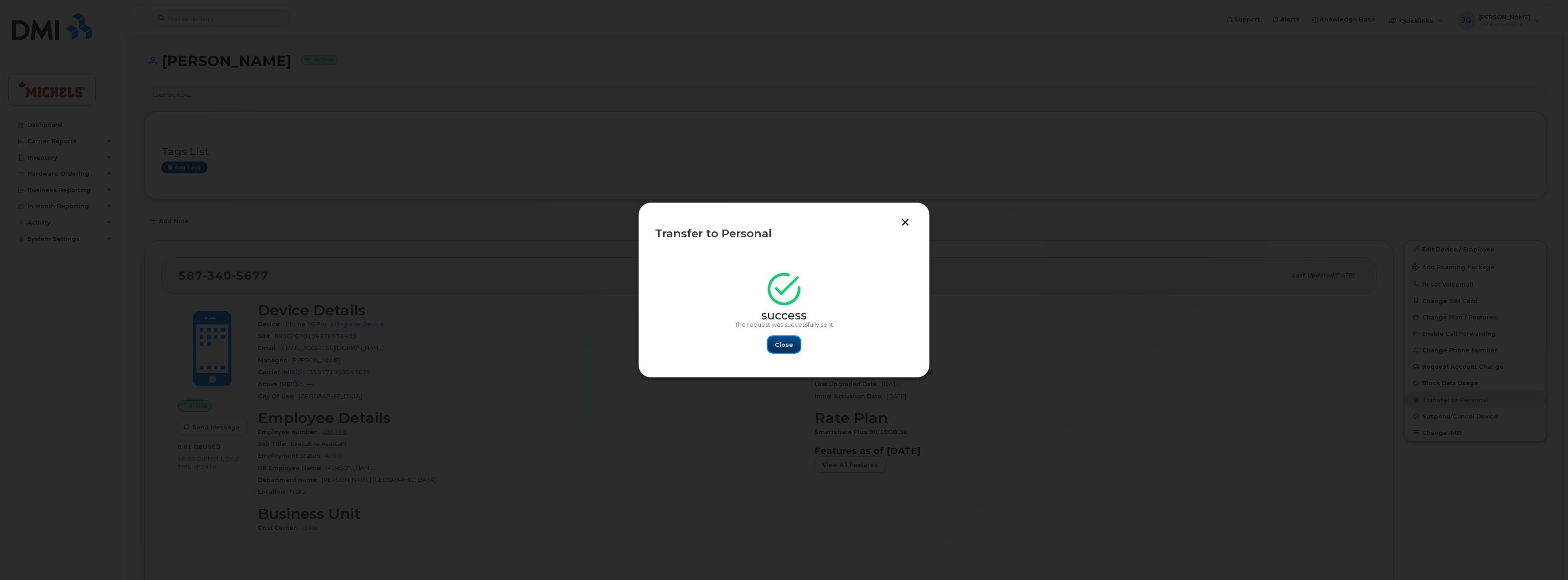
click at [775, 340] on button "Close" at bounding box center [784, 344] width 33 height 16
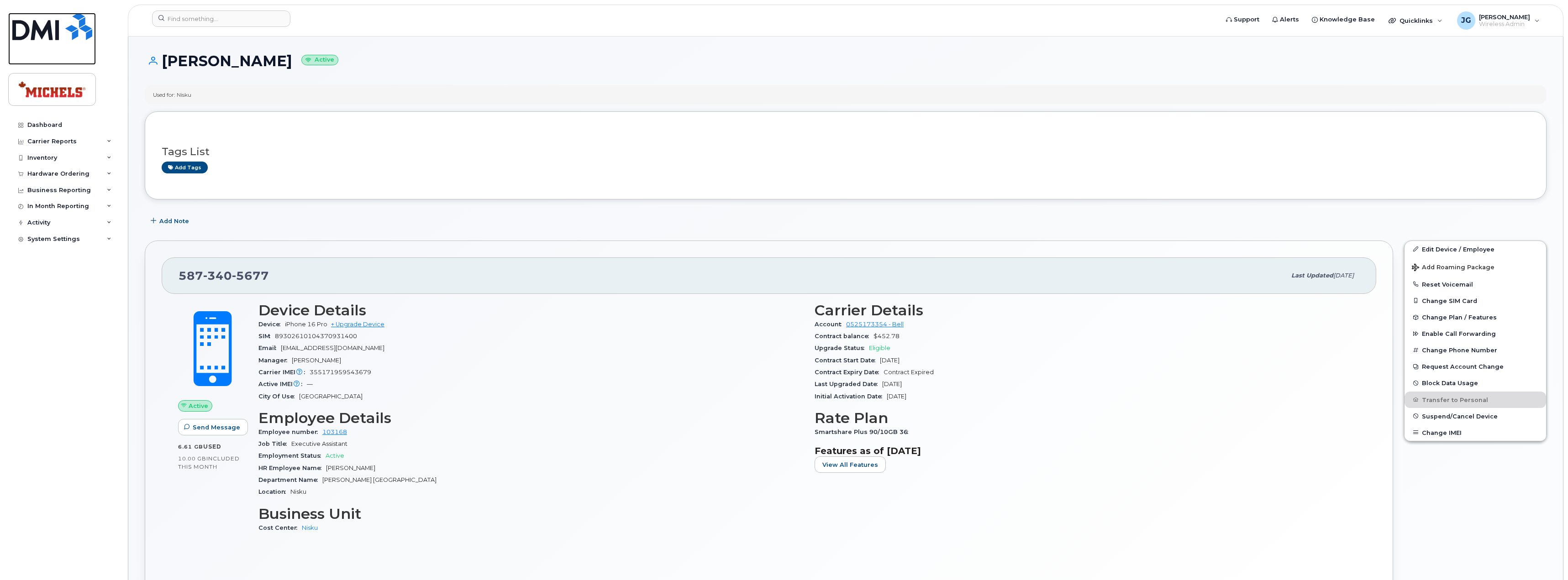
drag, startPoint x: 40, startPoint y: 38, endPoint x: 54, endPoint y: 38, distance: 14.0
click at [40, 38] on img at bounding box center [52, 27] width 80 height 27
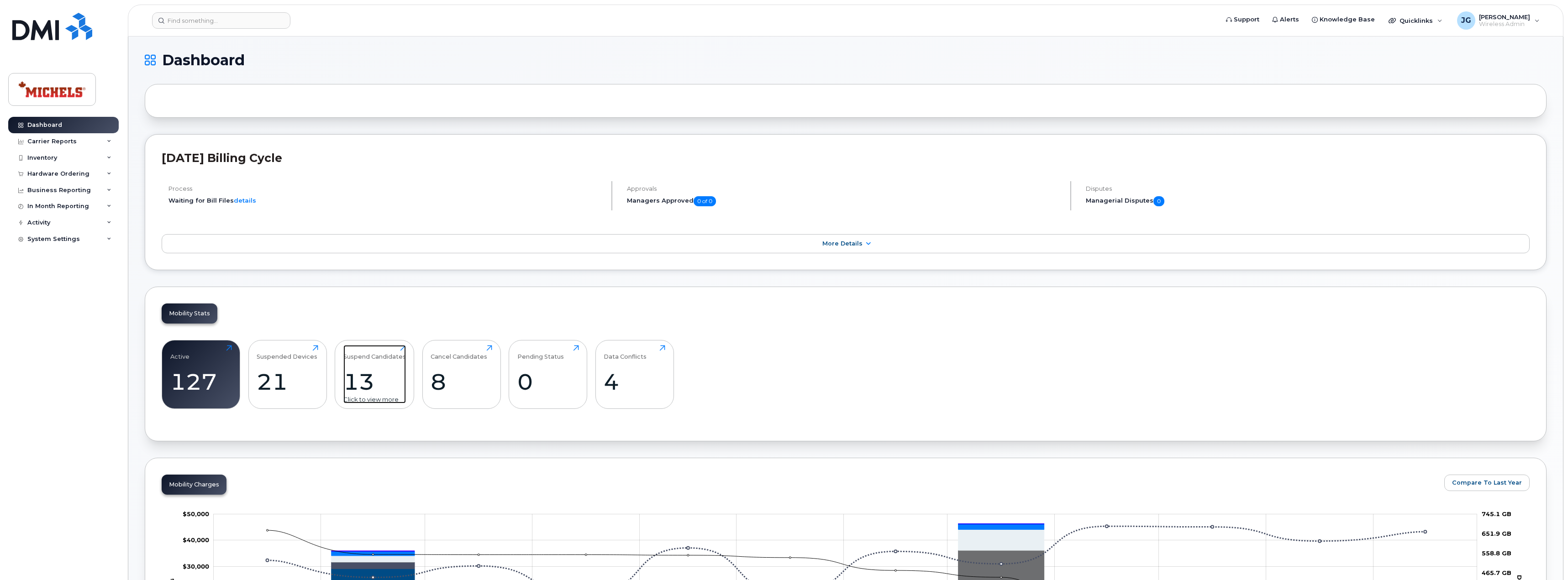
click at [381, 377] on div "13" at bounding box center [375, 381] width 63 height 27
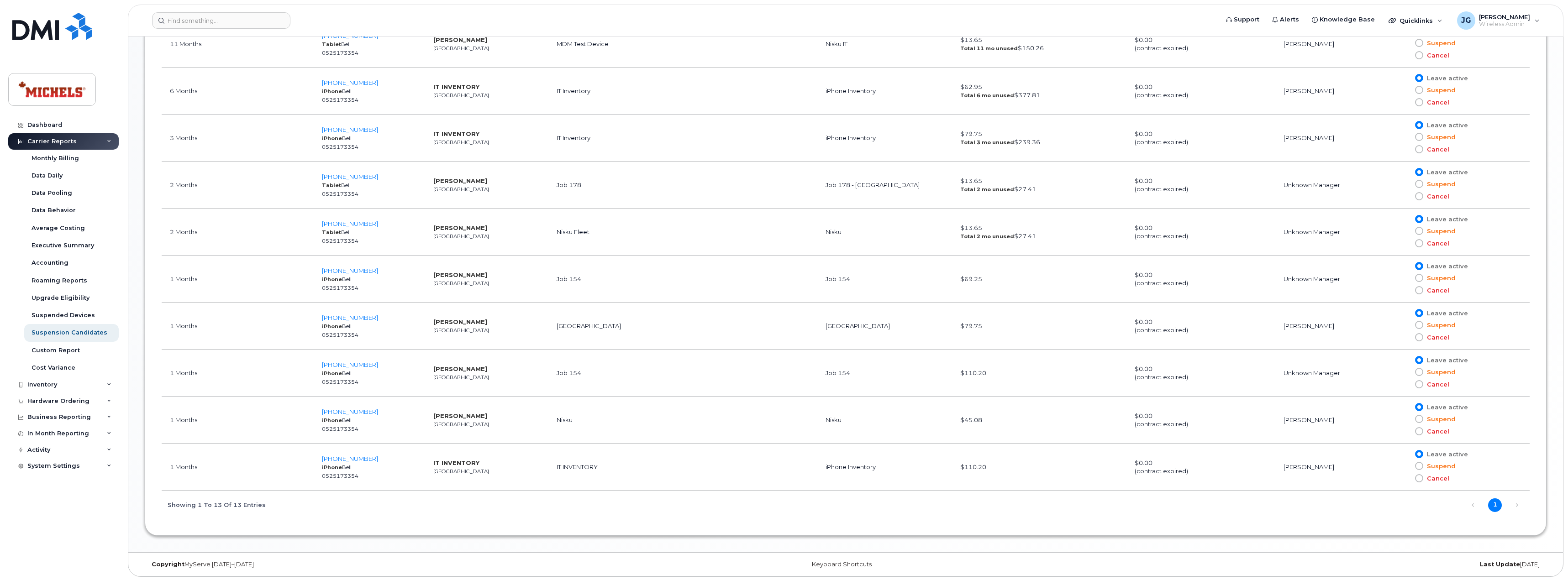
scroll to position [744, 0]
click at [56, 28] on img at bounding box center [52, 27] width 80 height 27
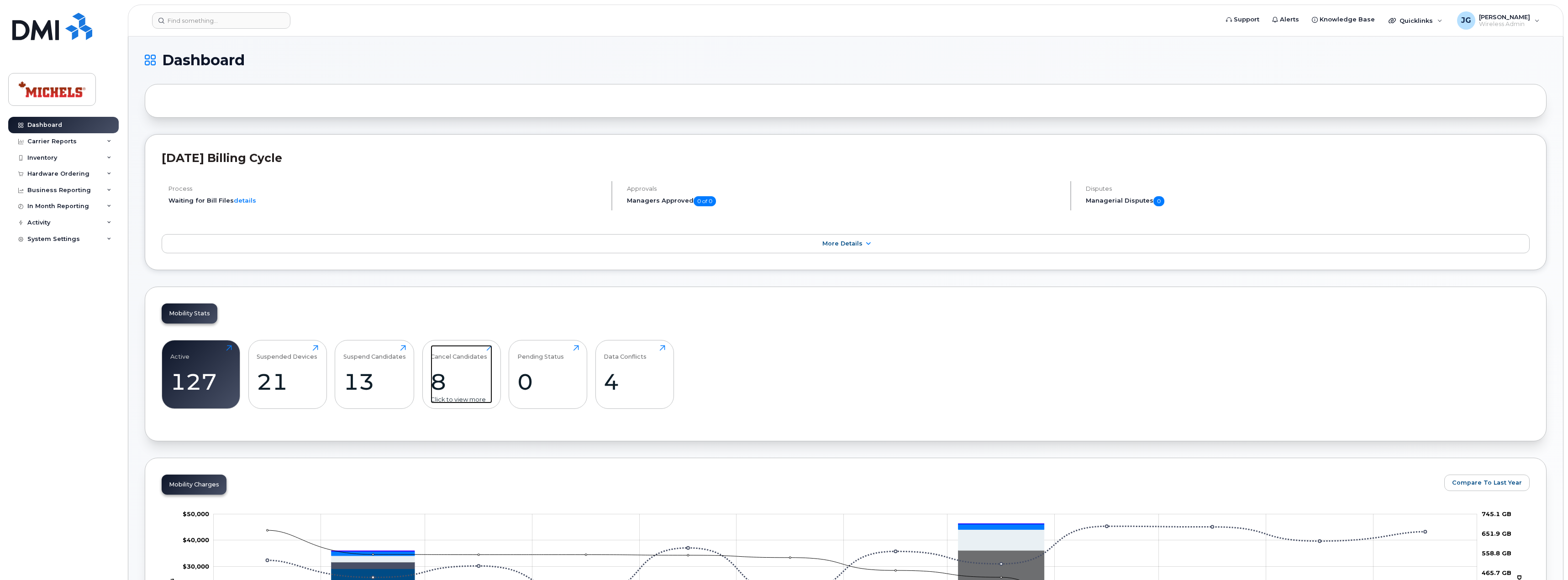
click at [430, 381] on div "8" at bounding box center [461, 381] width 61 height 27
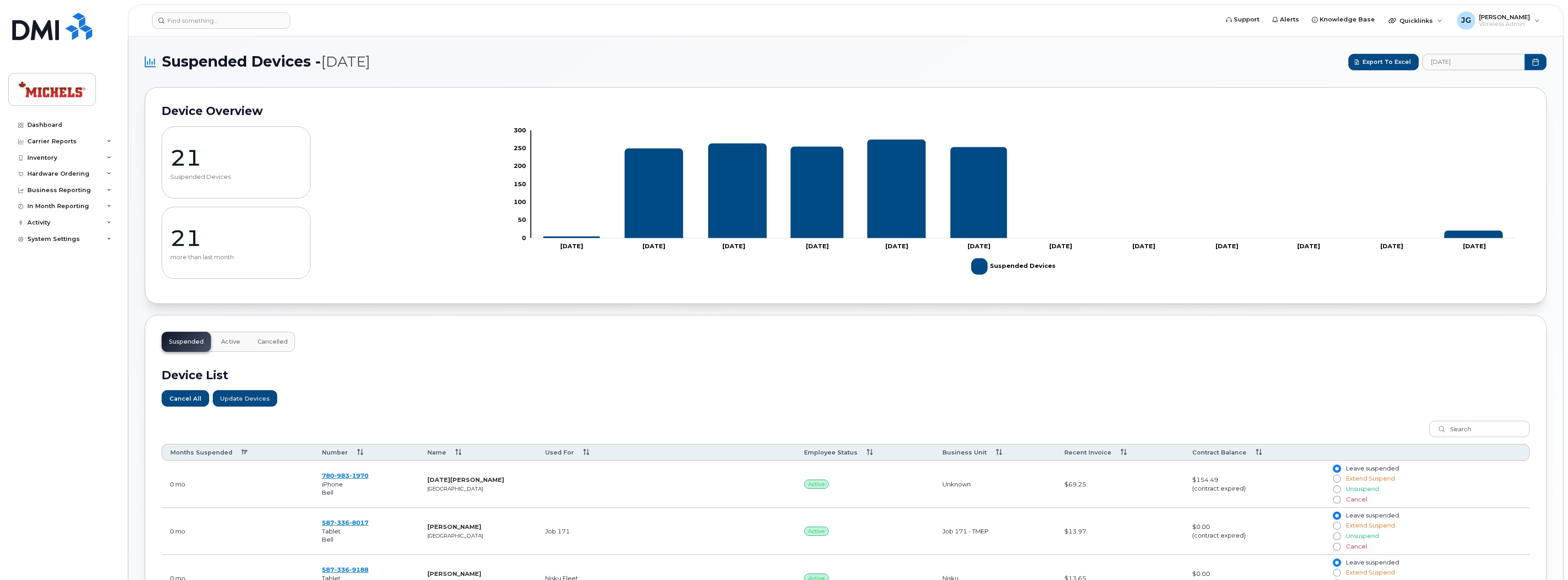
click at [359, 453] on th "Number" at bounding box center [366, 453] width 105 height 17
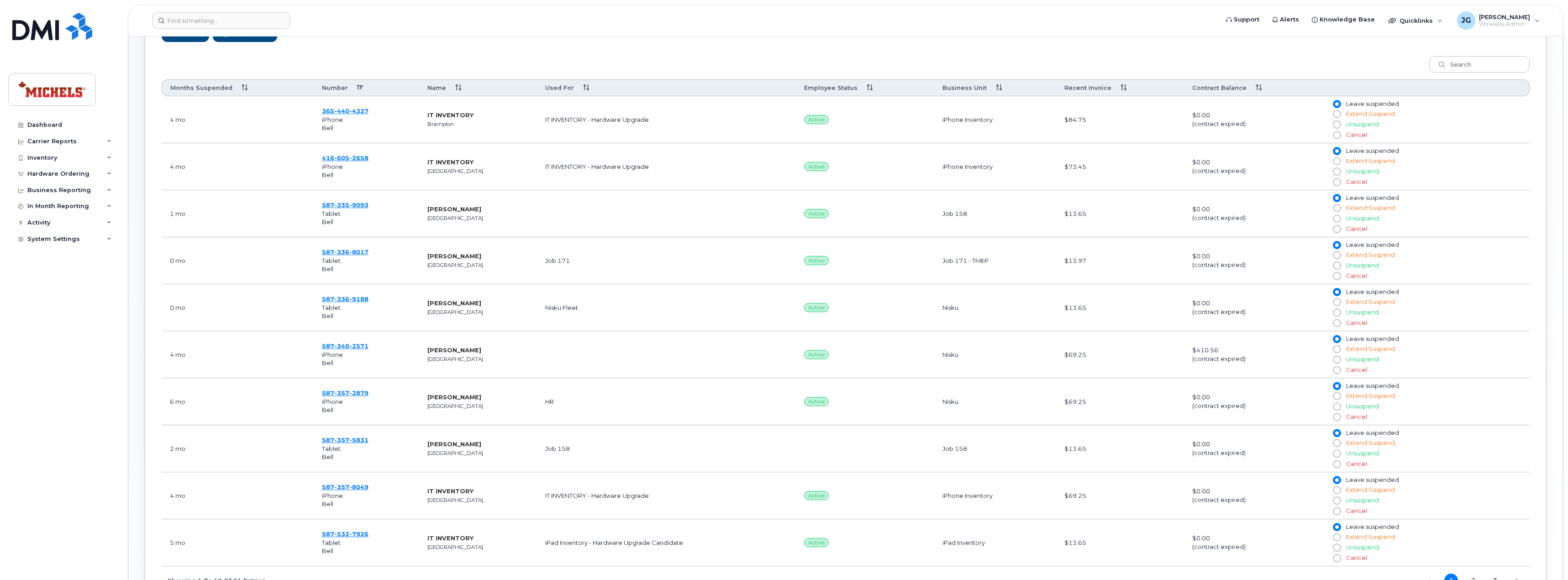
scroll to position [365, 0]
click at [235, 89] on th "Months Suspended" at bounding box center [237, 87] width 152 height 17
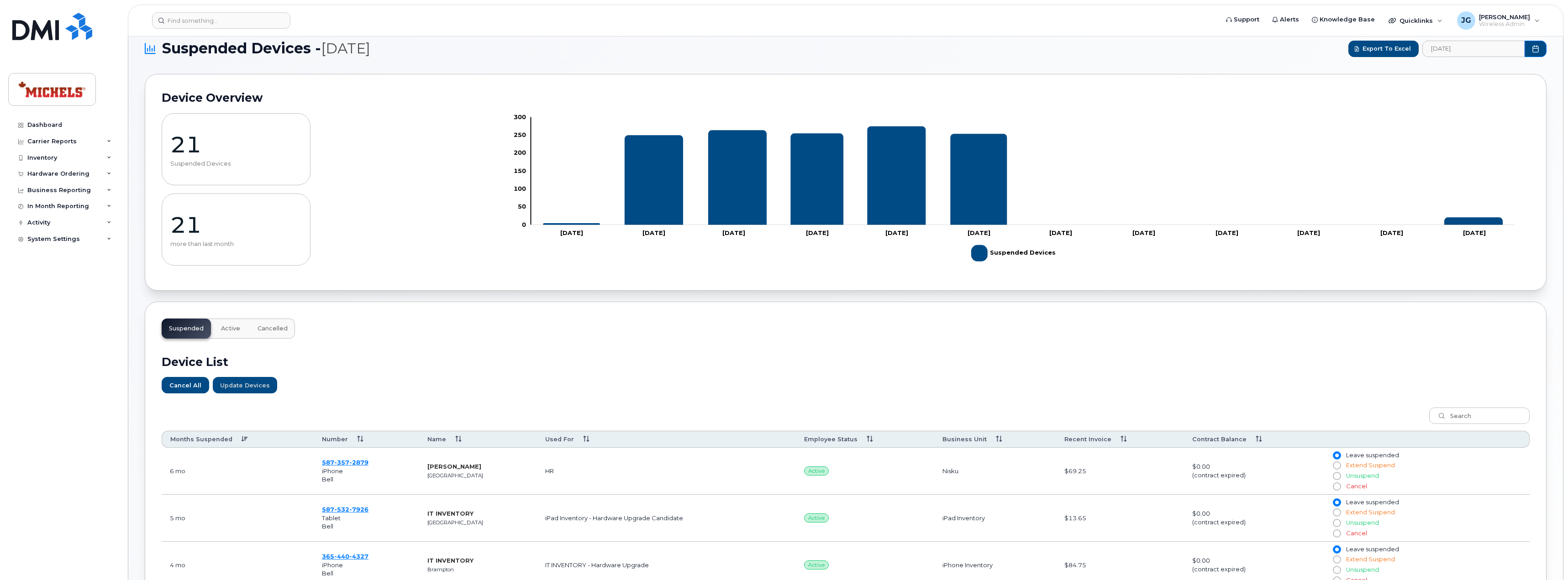
scroll to position [0, 0]
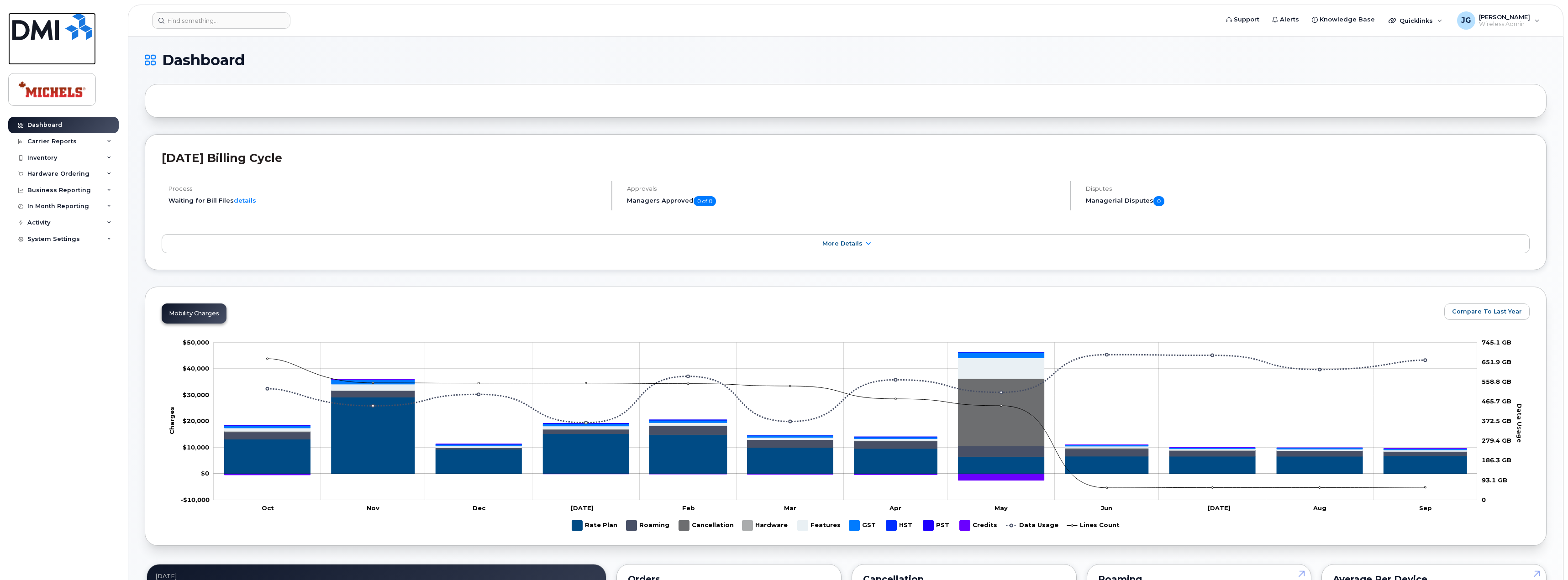
click at [55, 39] on img at bounding box center [52, 27] width 80 height 27
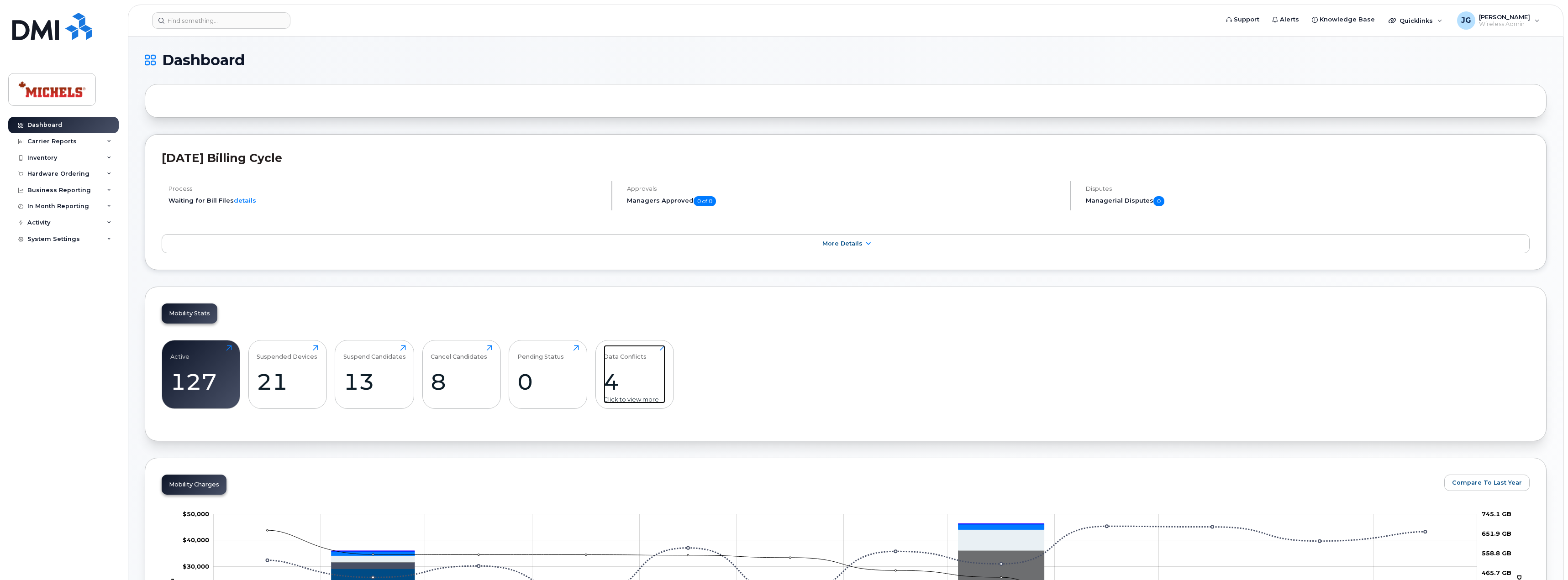
click at [628, 367] on div "Data Conflicts 4 Click to view more" at bounding box center [634, 374] width 61 height 58
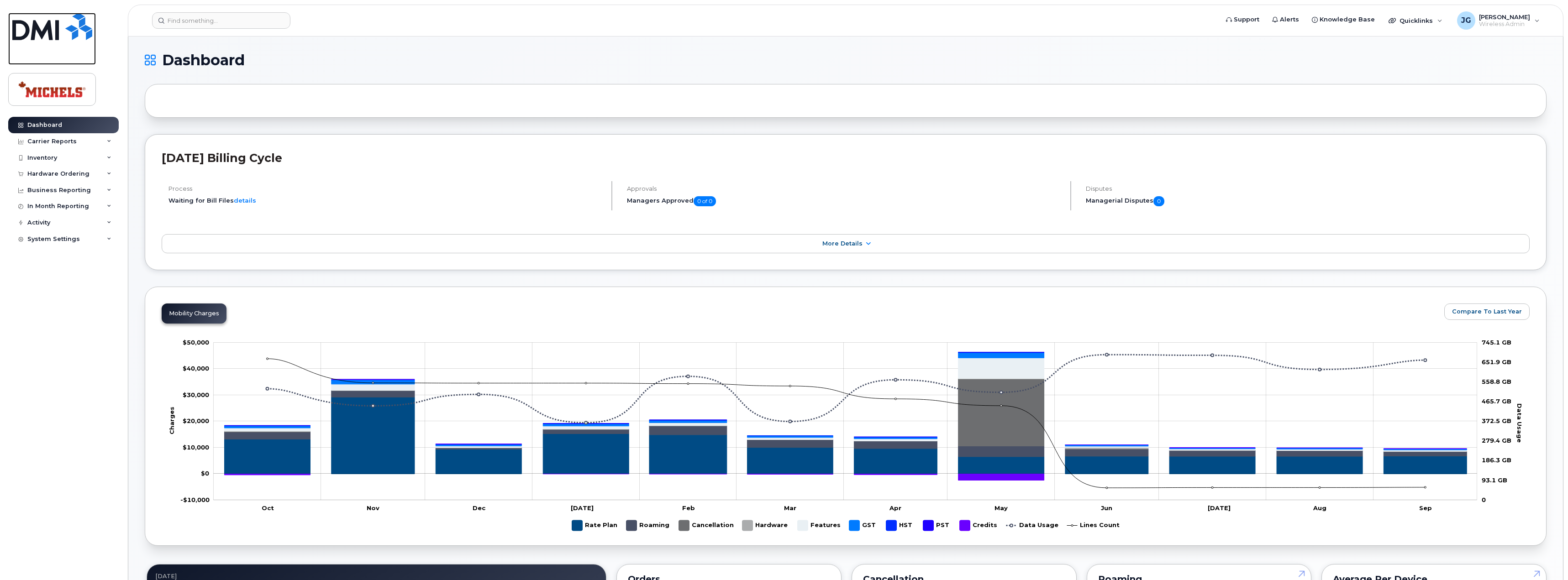
drag, startPoint x: 45, startPoint y: 25, endPoint x: 55, endPoint y: 29, distance: 10.8
click at [45, 25] on img at bounding box center [52, 27] width 80 height 27
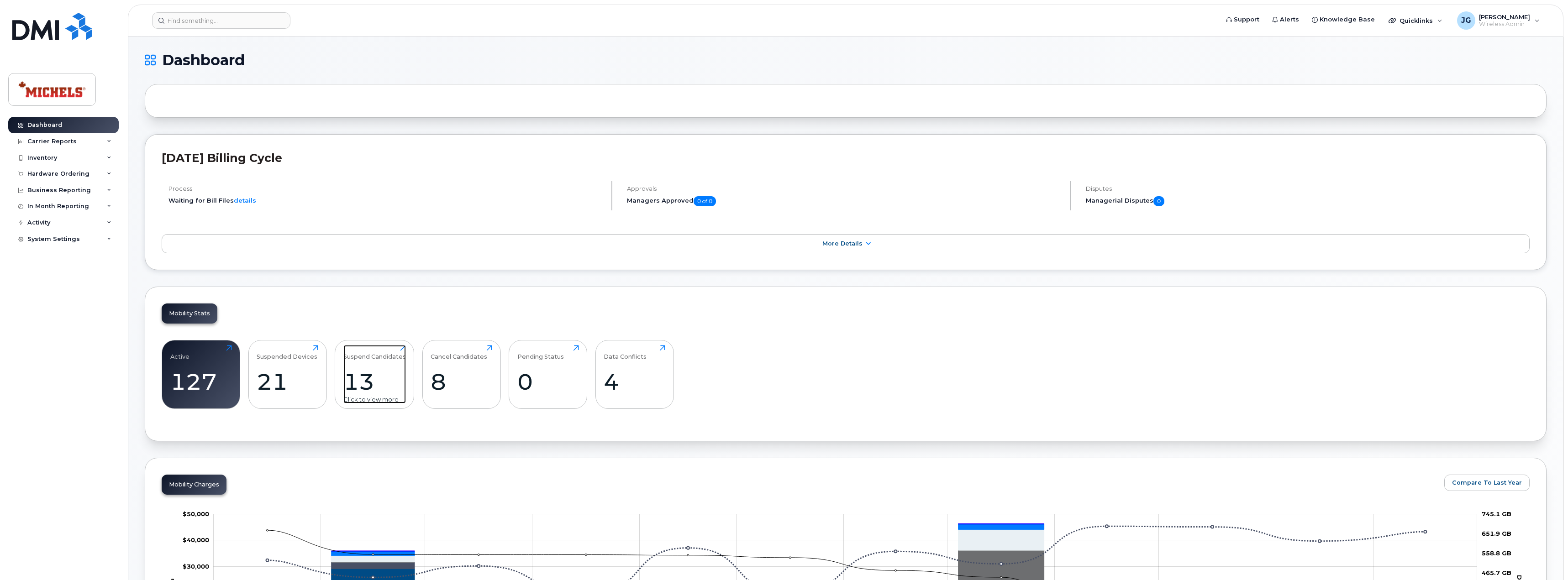
click at [382, 384] on div "13" at bounding box center [375, 381] width 63 height 27
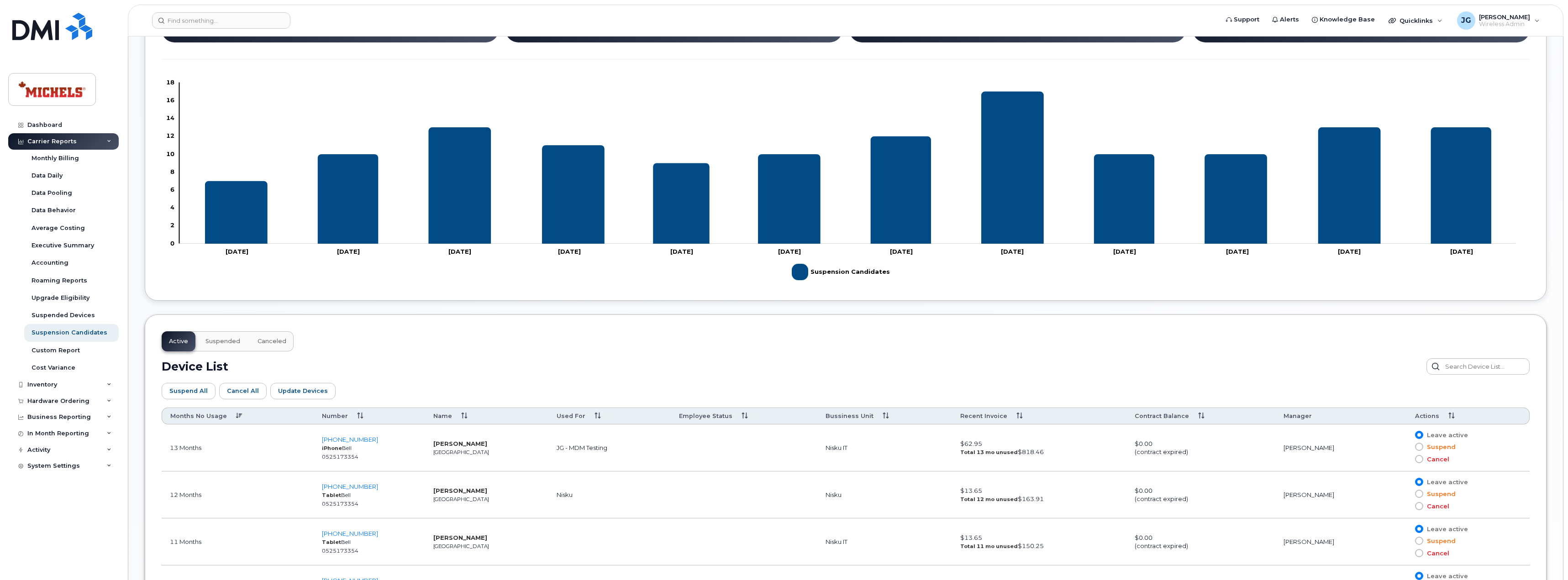
scroll to position [198, 0]
